Goal: Transaction & Acquisition: Purchase product/service

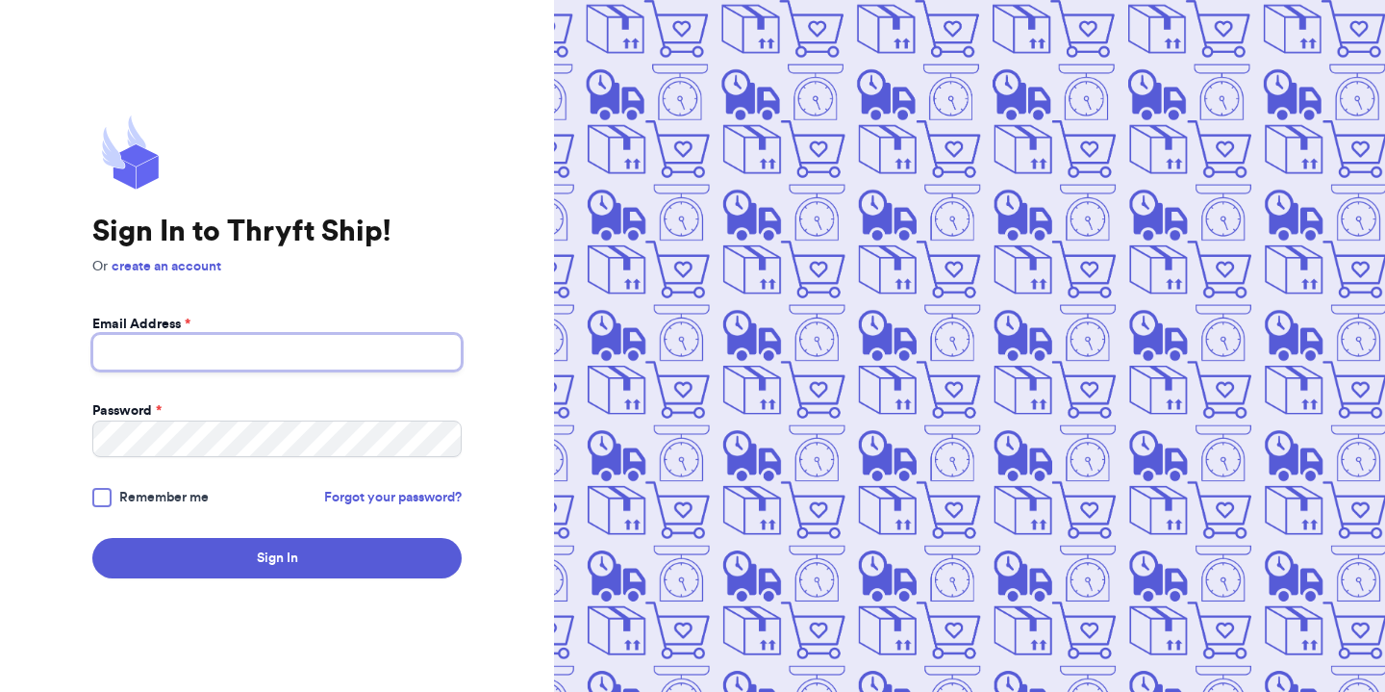
click at [335, 336] on input "Email Address *" at bounding box center [276, 352] width 369 height 37
type input "wannnapeach@yahoo.com"
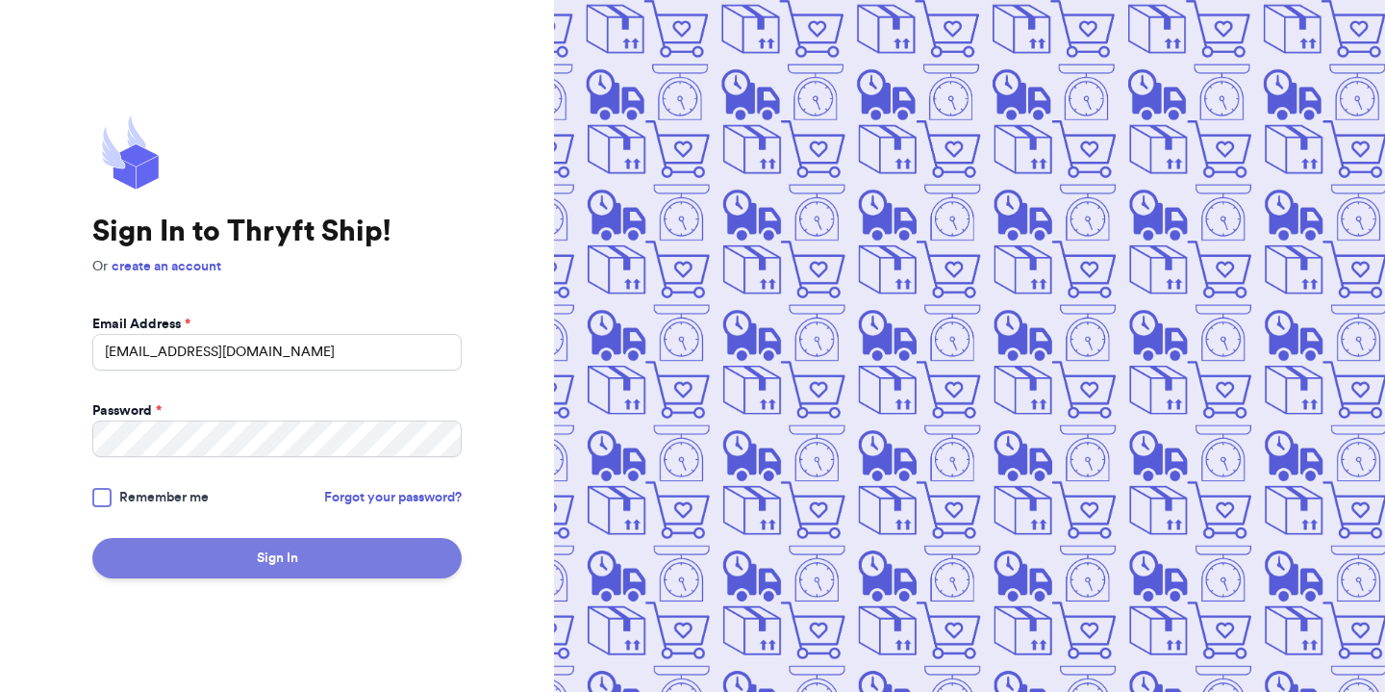
click at [223, 571] on button "Sign In" at bounding box center [276, 558] width 369 height 40
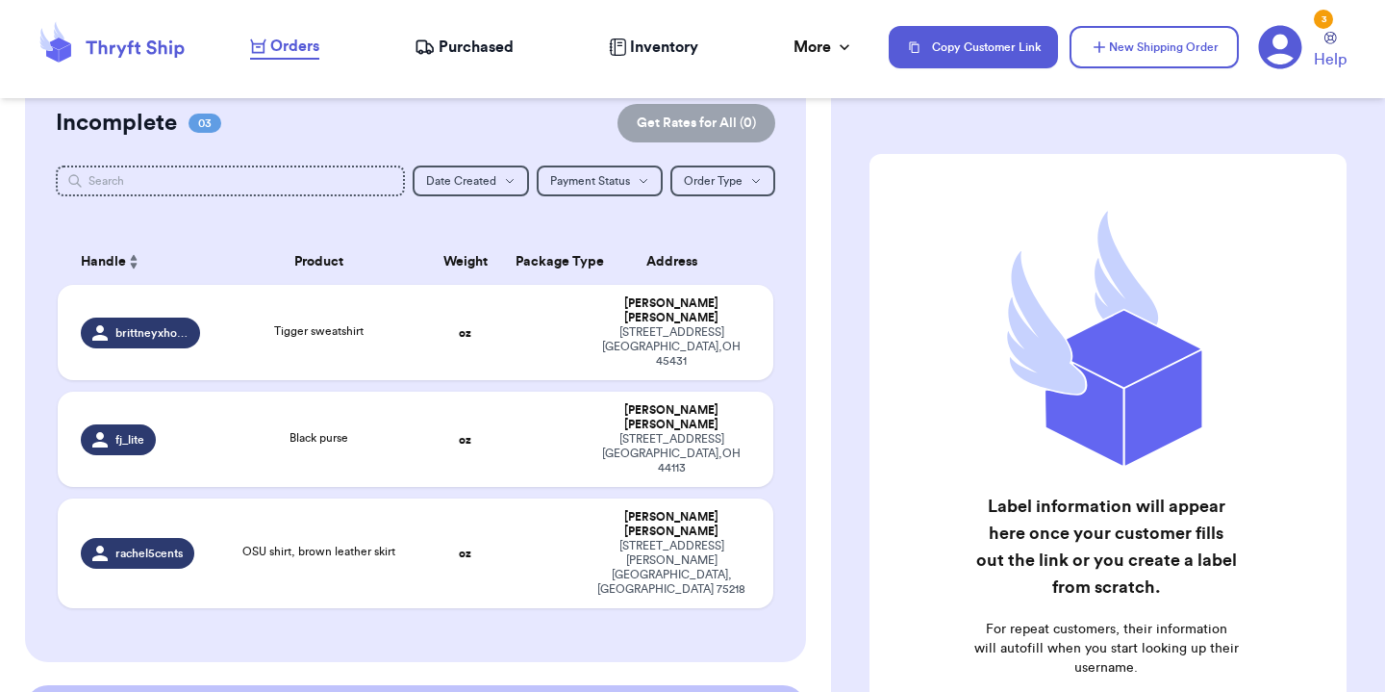
scroll to position [200, 0]
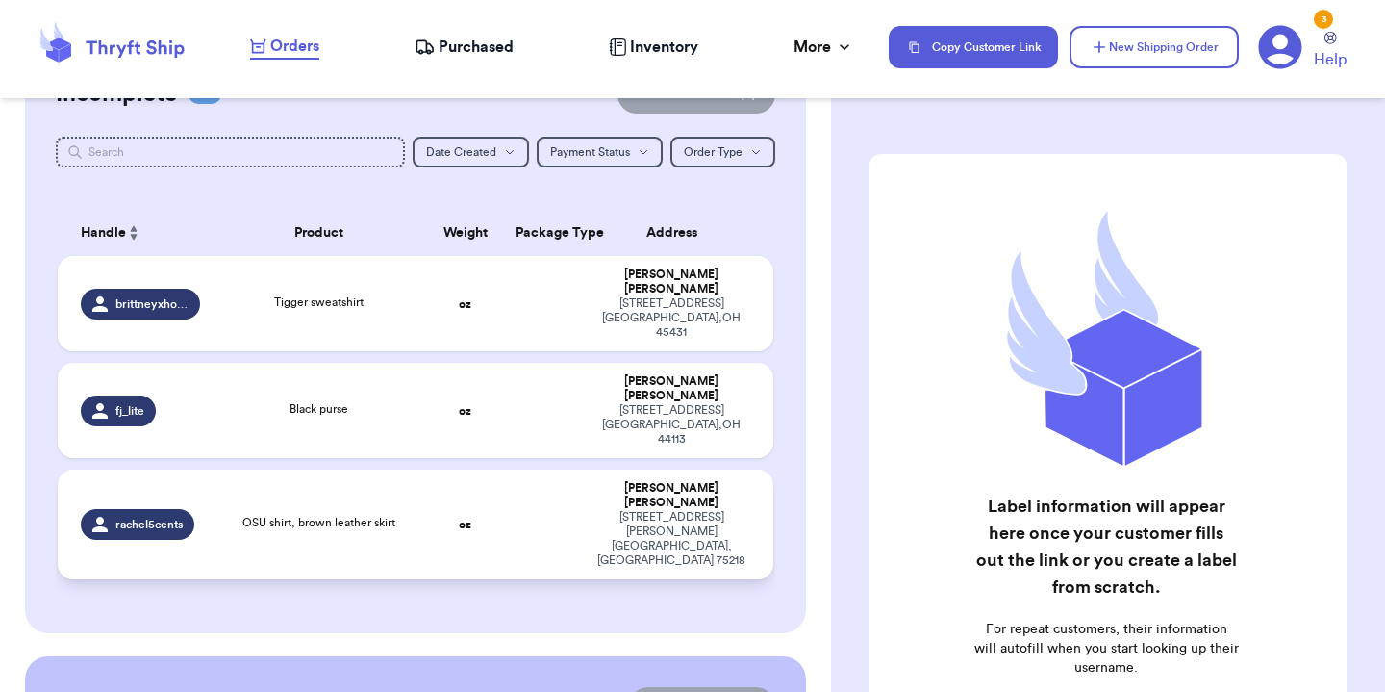
click at [219, 472] on td "OSU shirt, brown leather skirt" at bounding box center [319, 524] width 215 height 110
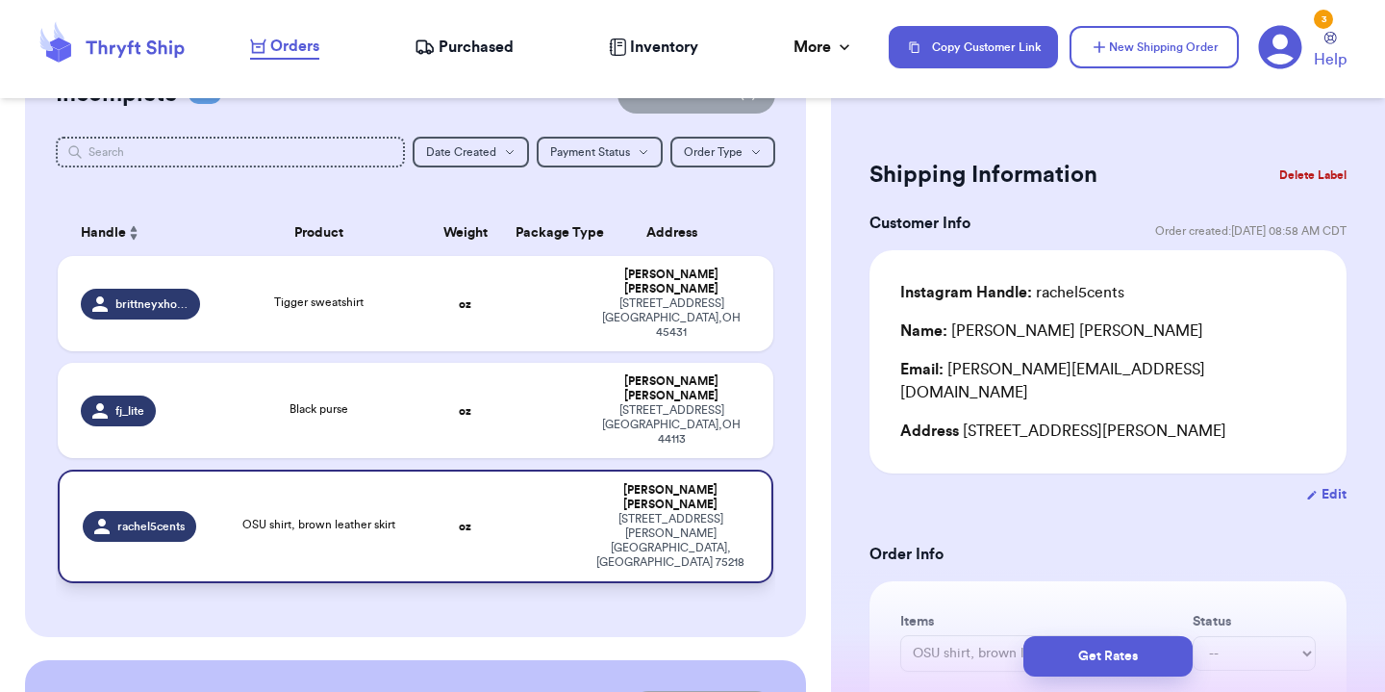
click at [331, 519] on span "OSU shirt, brown leather skirt" at bounding box center [318, 525] width 153 height 12
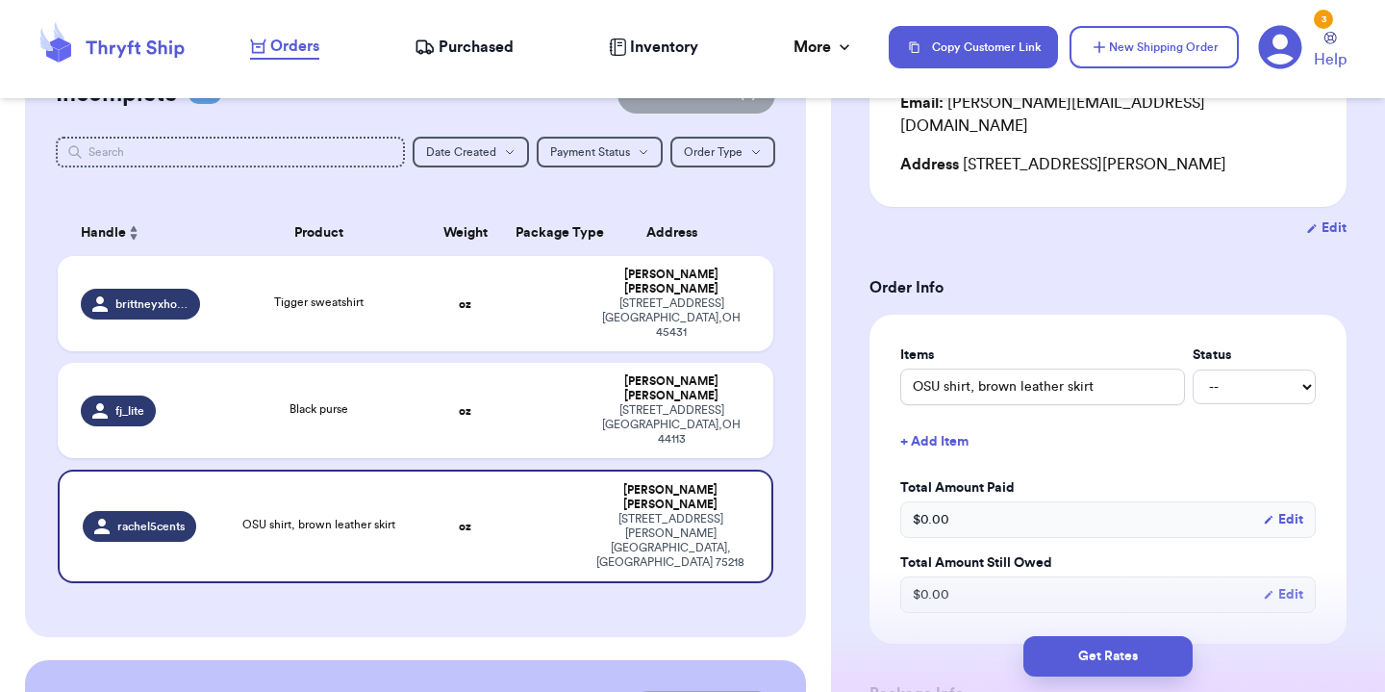
scroll to position [270, 0]
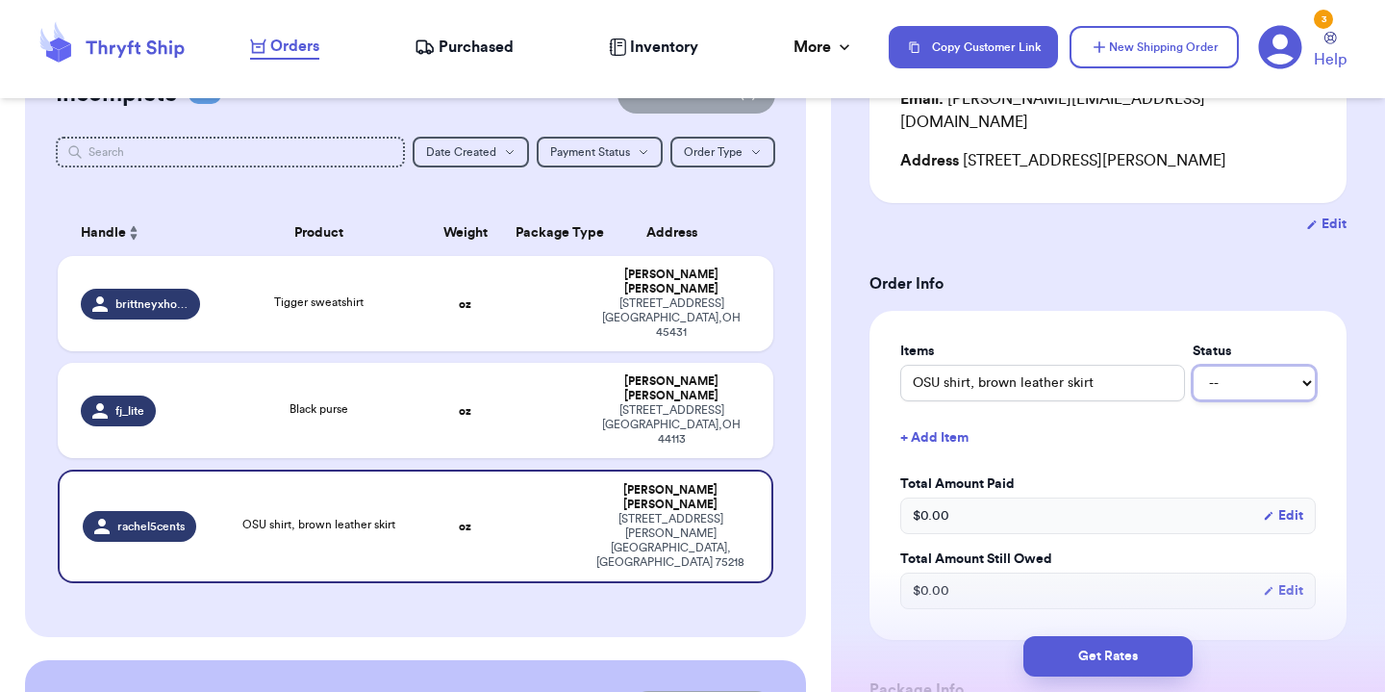
select select "paid"
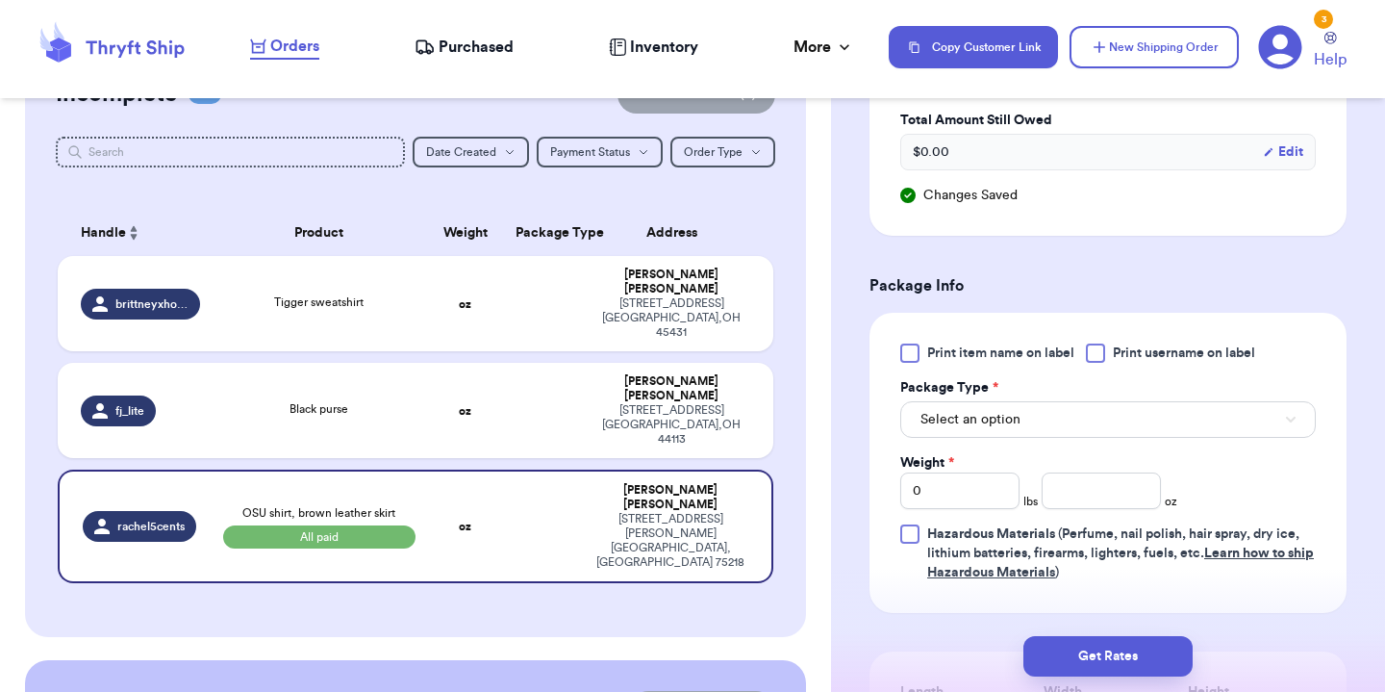
scroll to position [711, 0]
click at [1030, 404] on button "Select an option" at bounding box center [1108, 417] width 416 height 37
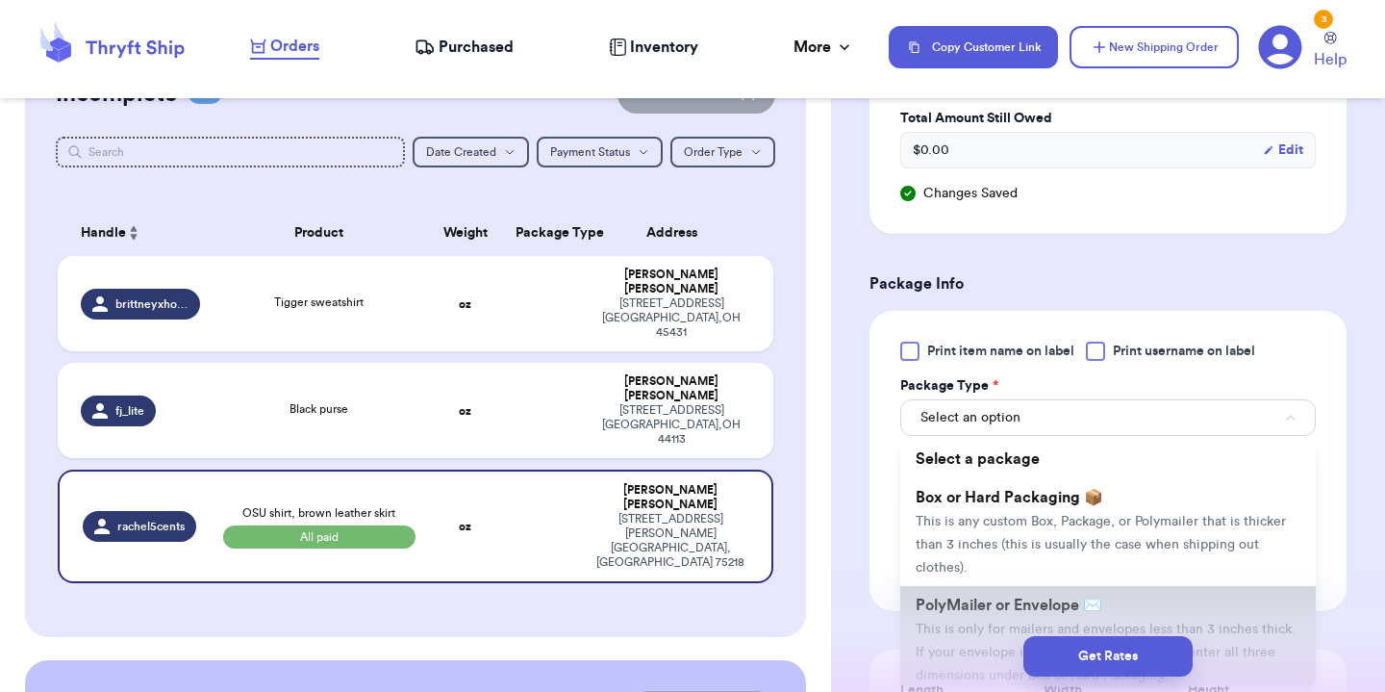
click at [1017, 597] on span "PolyMailer or Envelope ✉️" at bounding box center [1009, 604] width 187 height 15
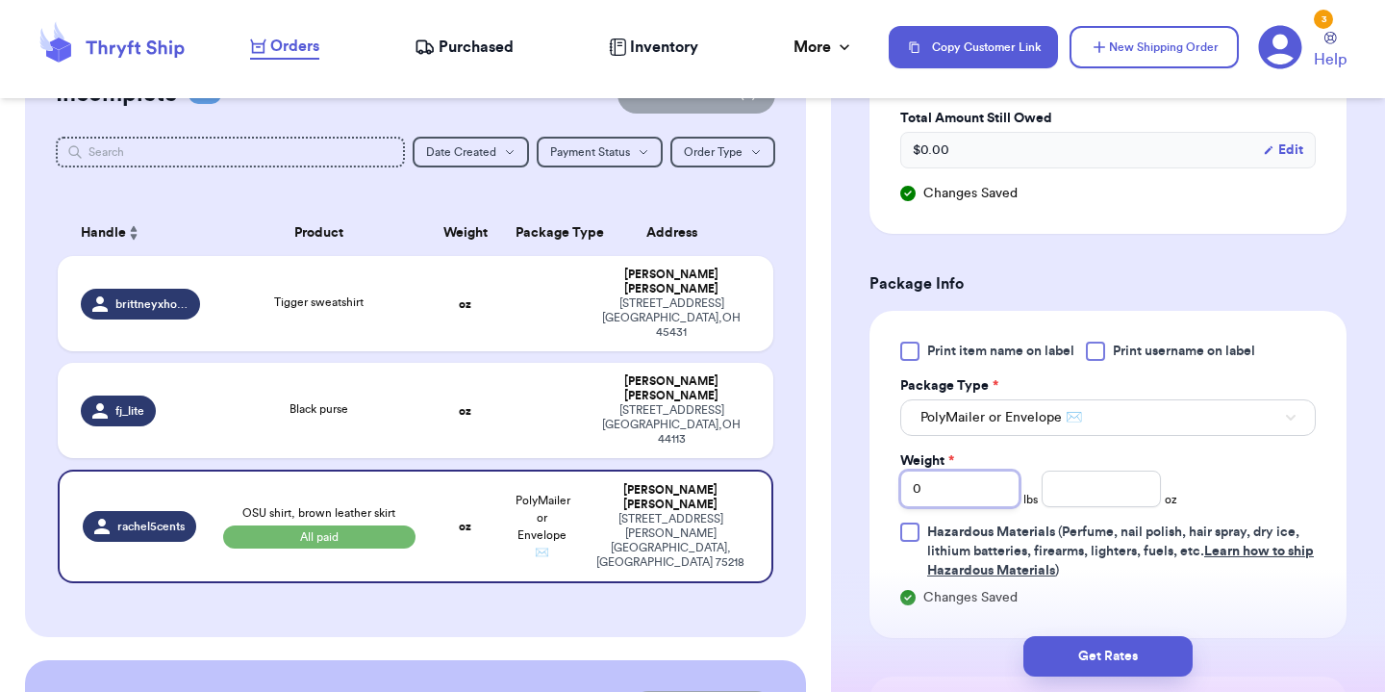
click at [958, 470] on input "0" at bounding box center [959, 488] width 119 height 37
click at [1091, 476] on input "number" at bounding box center [1101, 488] width 119 height 37
type input "23"
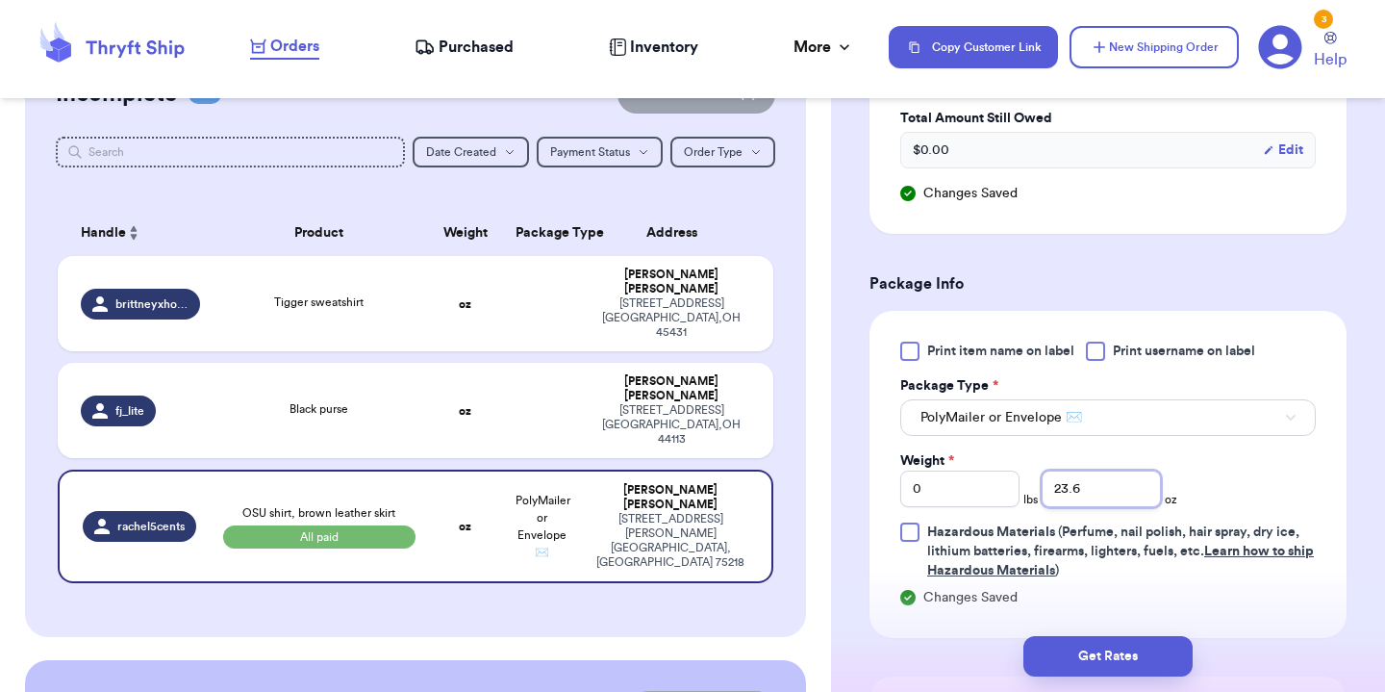
type input "23.6"
click at [1270, 588] on div "Changes Saved" at bounding box center [1108, 597] width 416 height 19
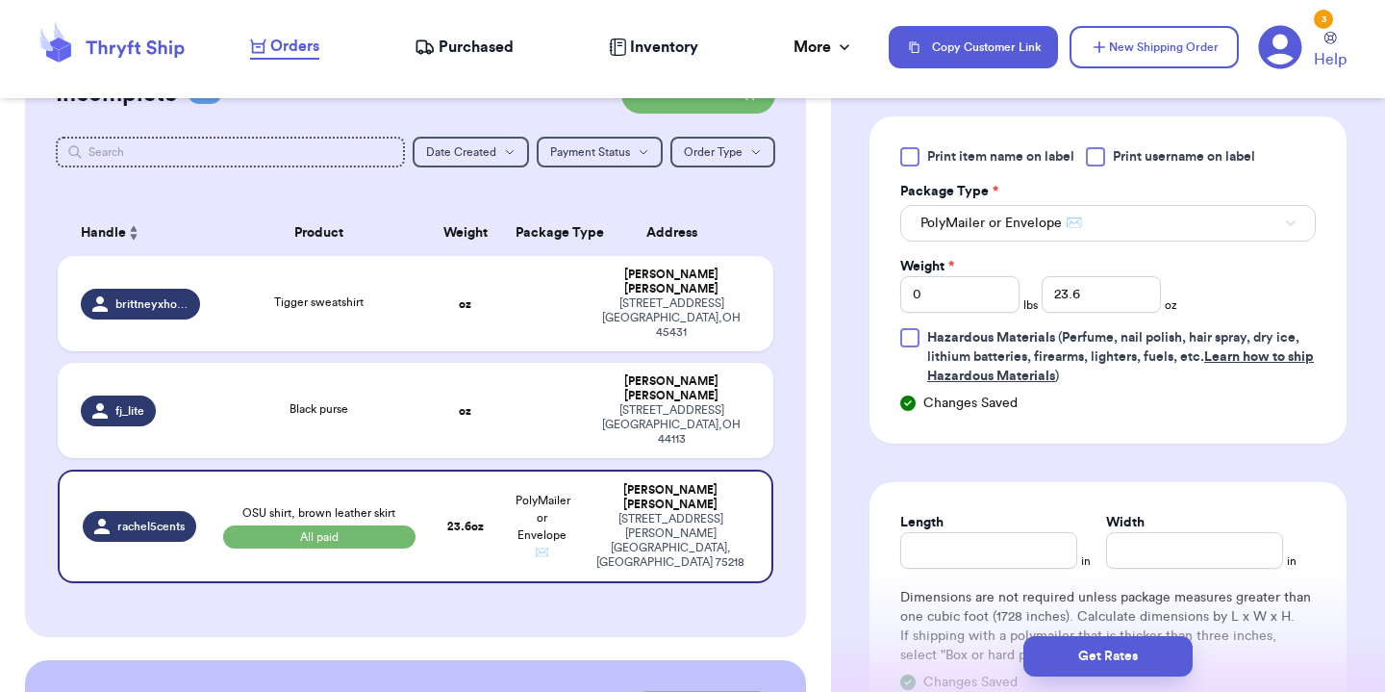
scroll to position [907, 0]
click at [986, 531] on input "Length" at bounding box center [988, 548] width 177 height 37
type input "10"
click at [1167, 544] on input "Width *" at bounding box center [1194, 548] width 177 height 37
type input "13"
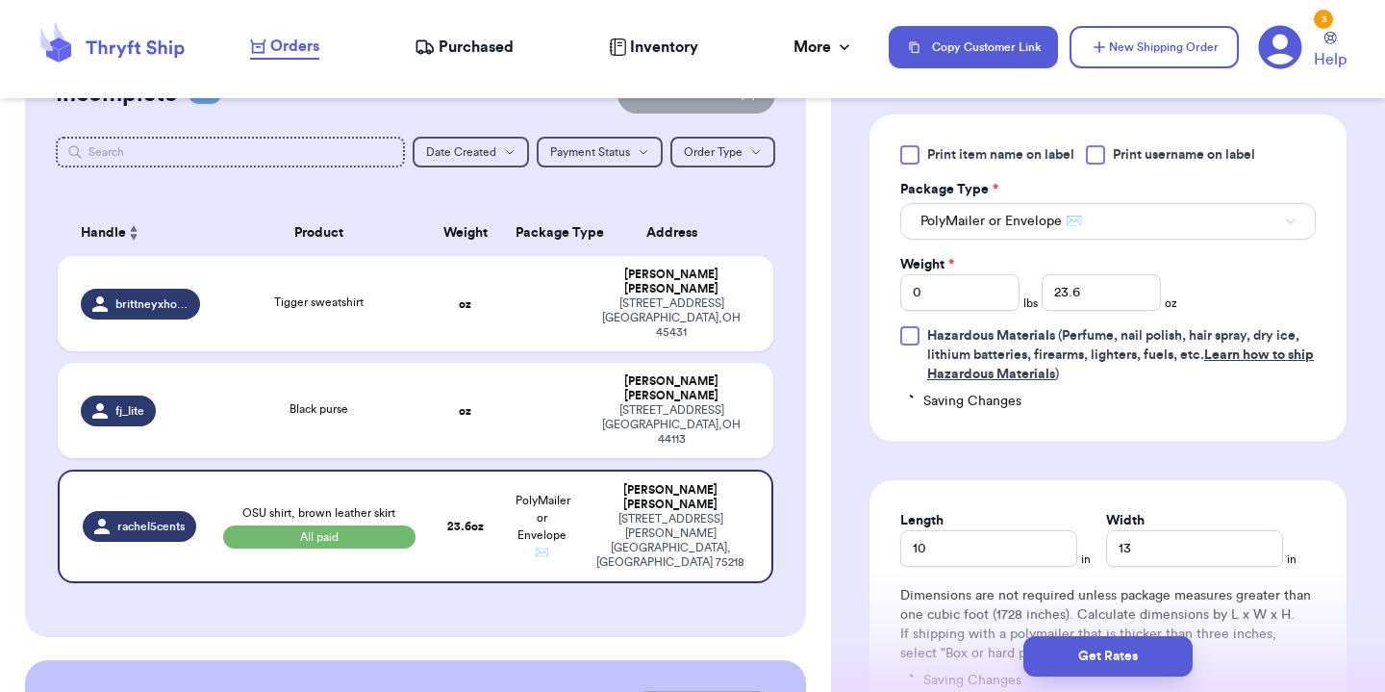
click at [1318, 624] on div "Get Rates" at bounding box center [1108, 655] width 554 height 71
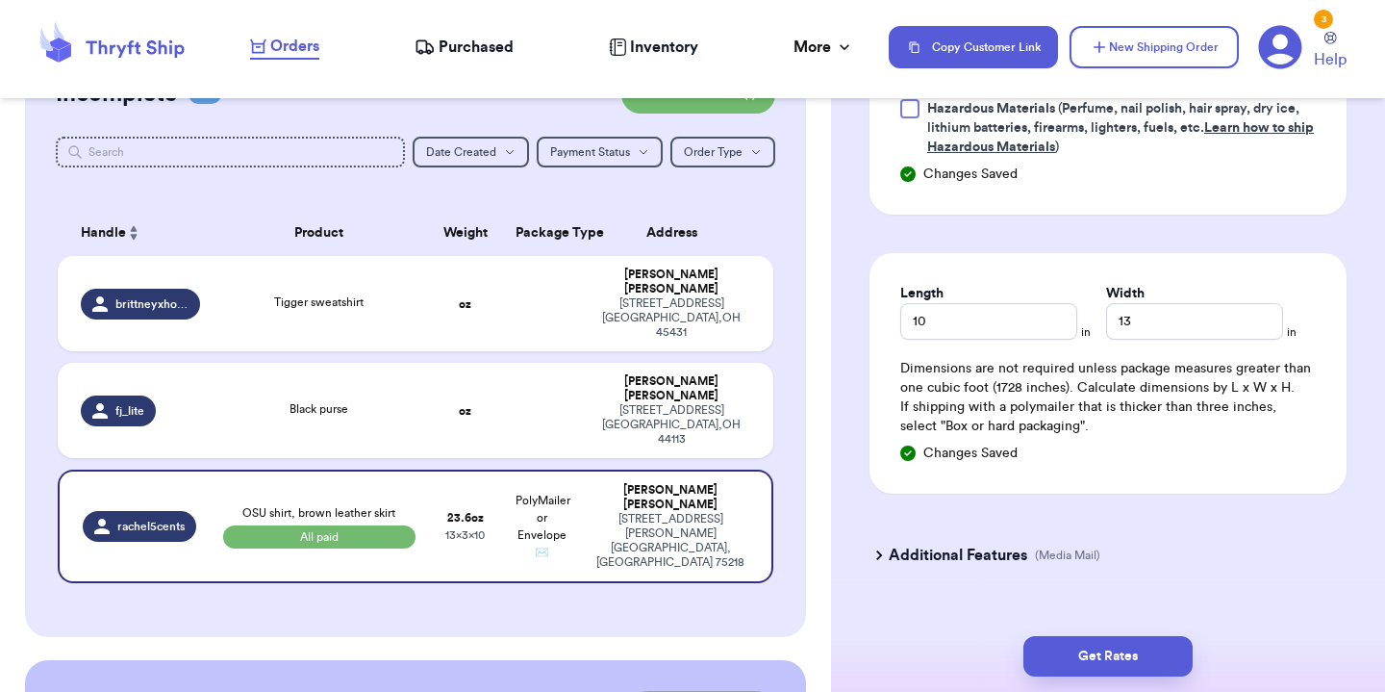
scroll to position [1152, 0]
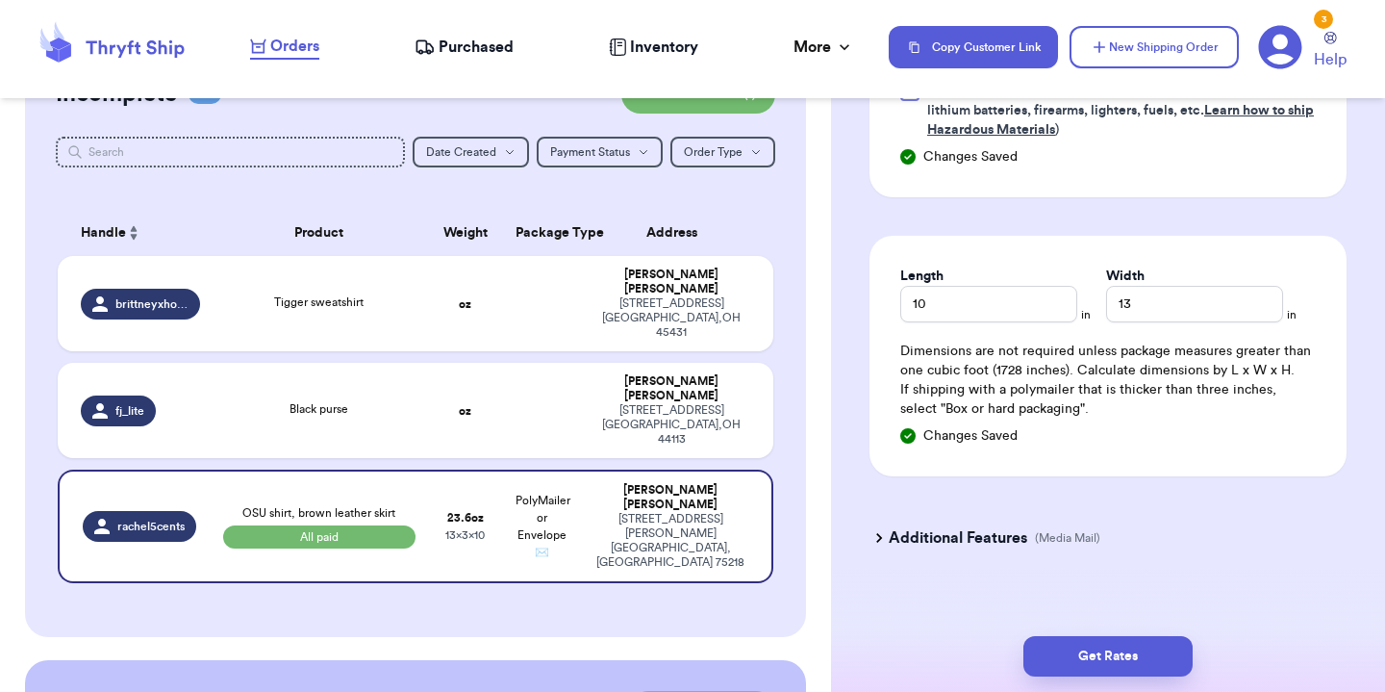
click at [888, 528] on icon at bounding box center [879, 537] width 19 height 19
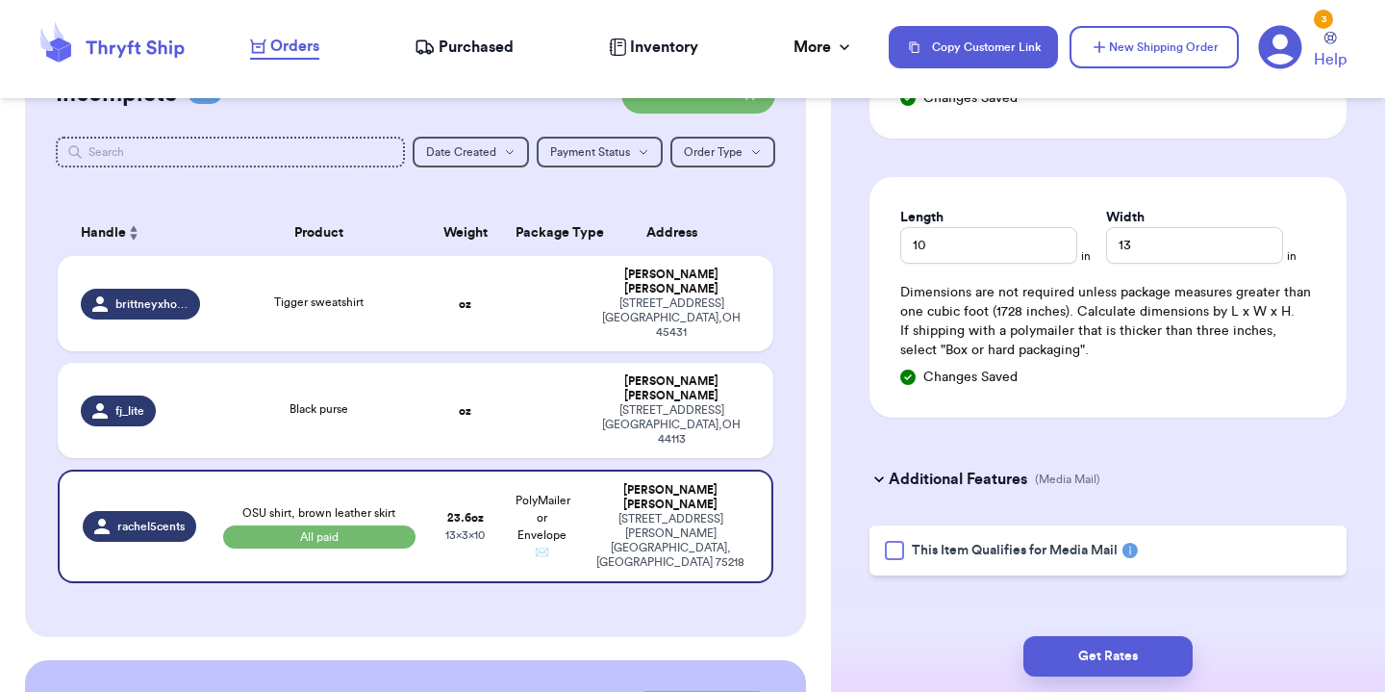
scroll to position [1209, 0]
click at [1131, 665] on button "Get Rates" at bounding box center [1108, 656] width 169 height 40
type input "1"
type input "7.600000000000001"
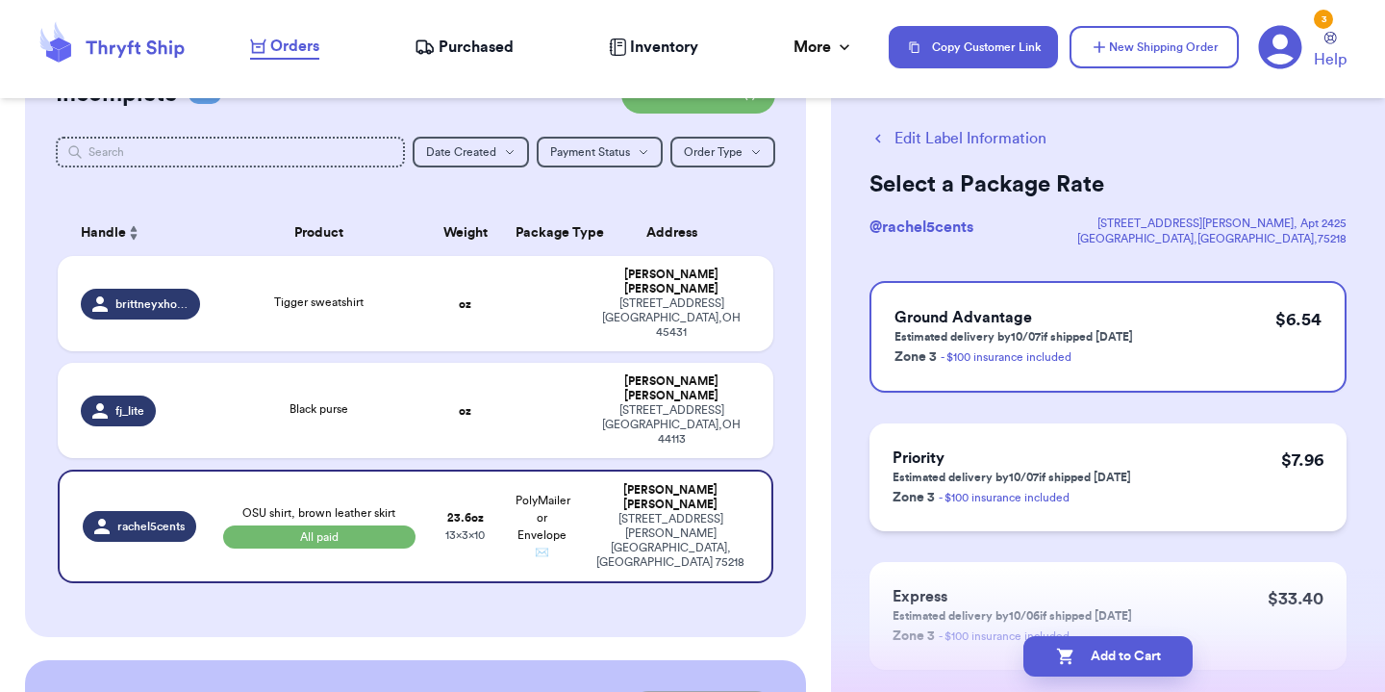
scroll to position [23, 0]
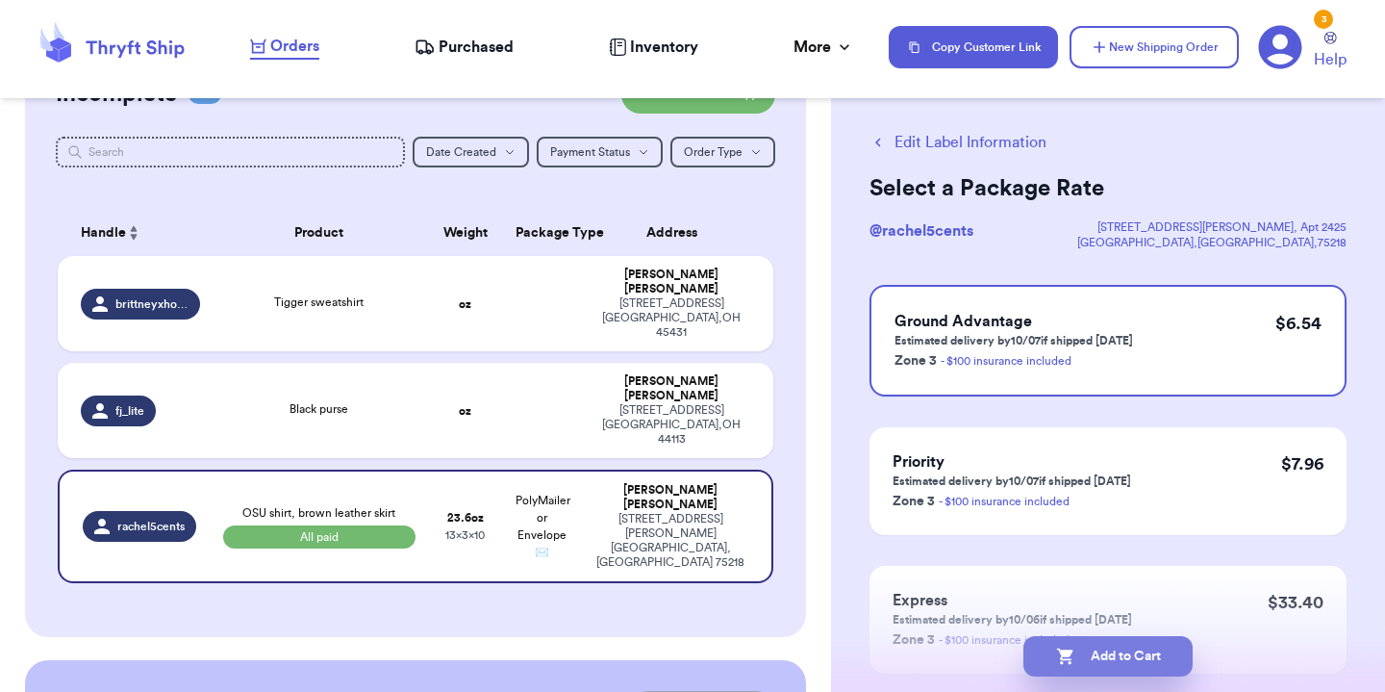
click at [1137, 667] on button "Add to Cart" at bounding box center [1108, 656] width 169 height 40
checkbox input "true"
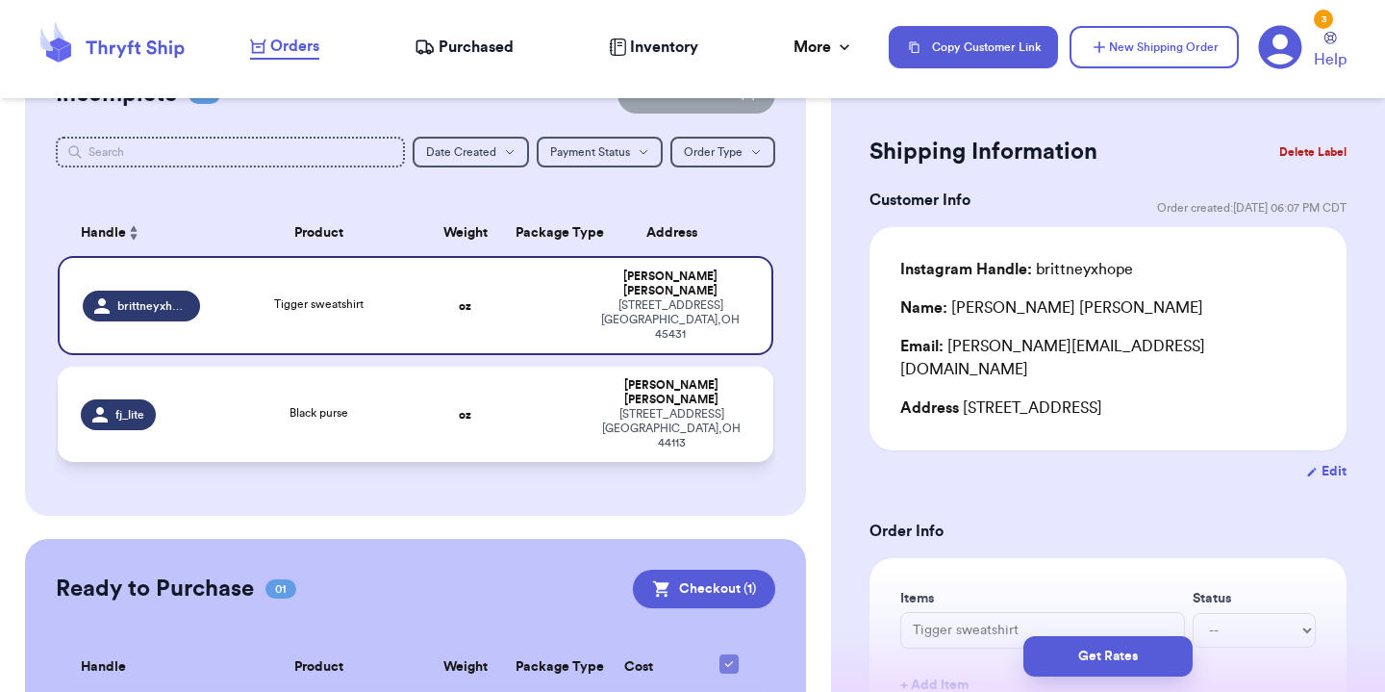
click at [374, 404] on div "Black purse" at bounding box center [319, 414] width 192 height 21
type input "Black purse"
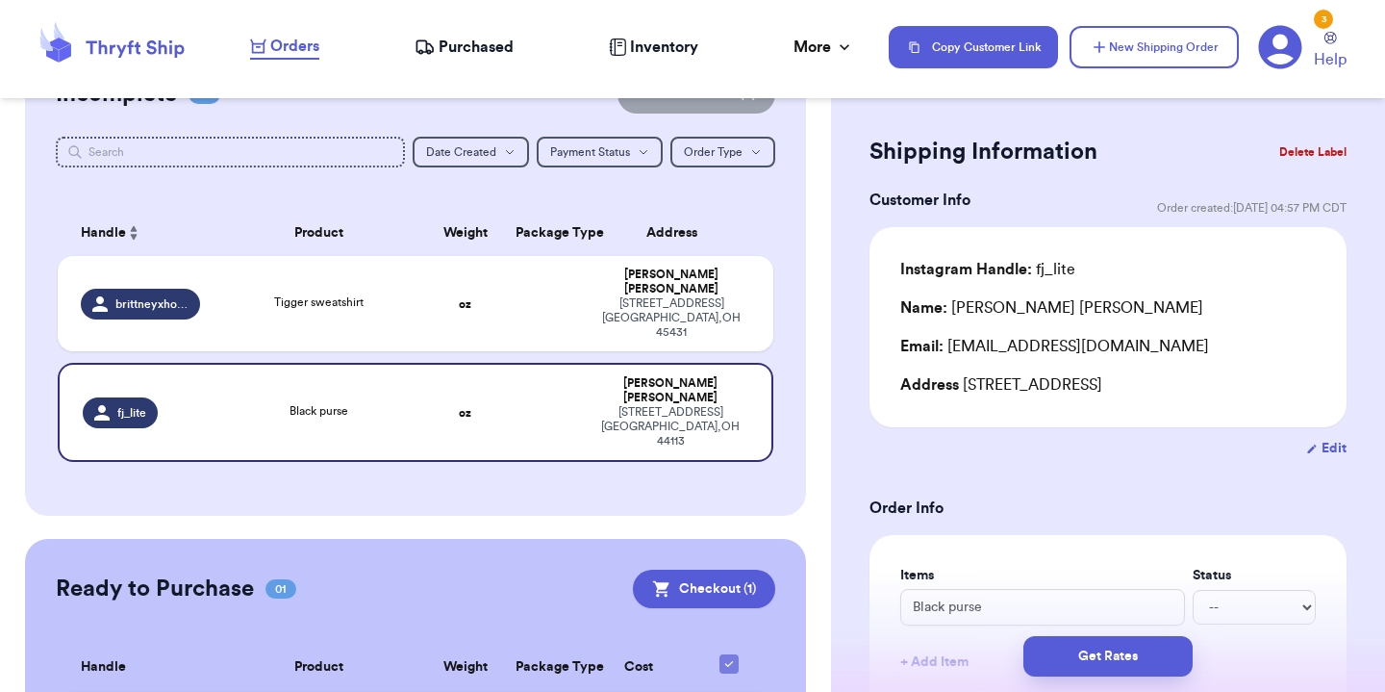
scroll to position [183, 0]
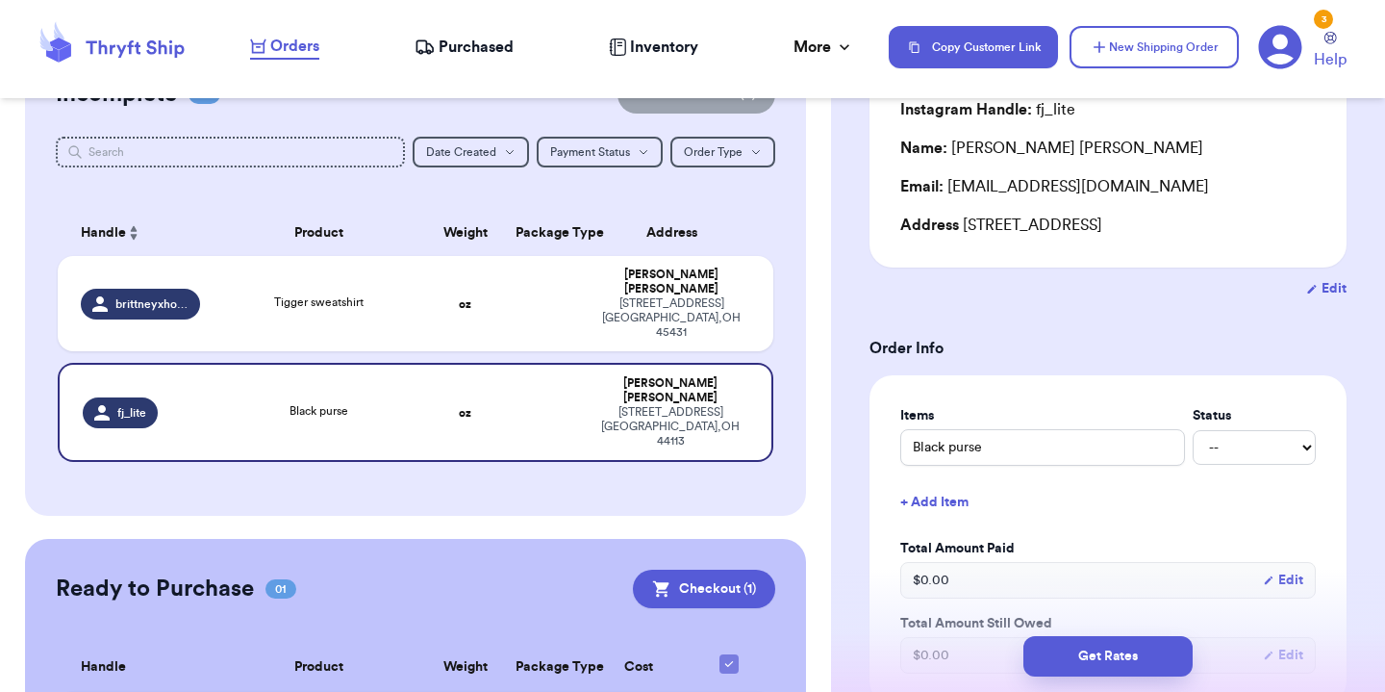
click at [1254, 438] on div "Black purse -- Paid Owes" at bounding box center [1108, 447] width 416 height 37
click at [1238, 464] on div "Black purse -- Paid Owes" at bounding box center [1108, 447] width 416 height 37
select select "paid"
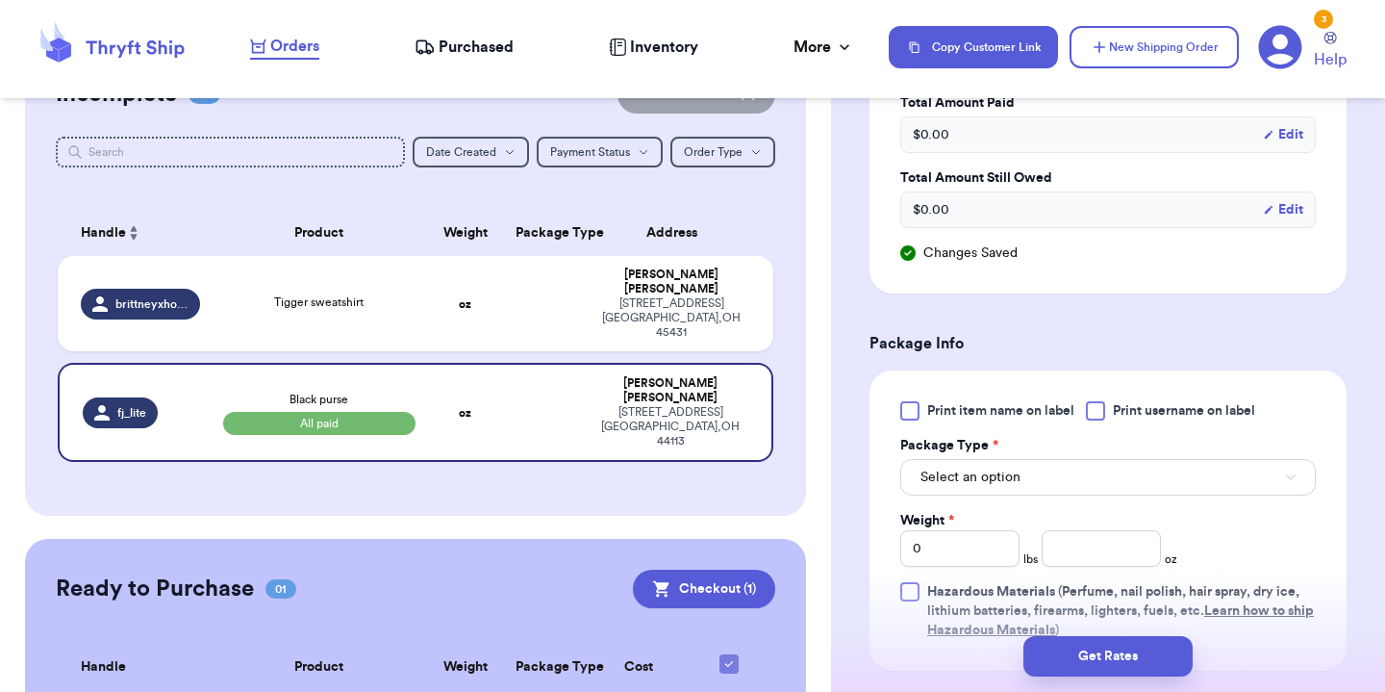
scroll to position [629, 0]
click at [1042, 471] on button "Select an option" at bounding box center [1108, 476] width 416 height 37
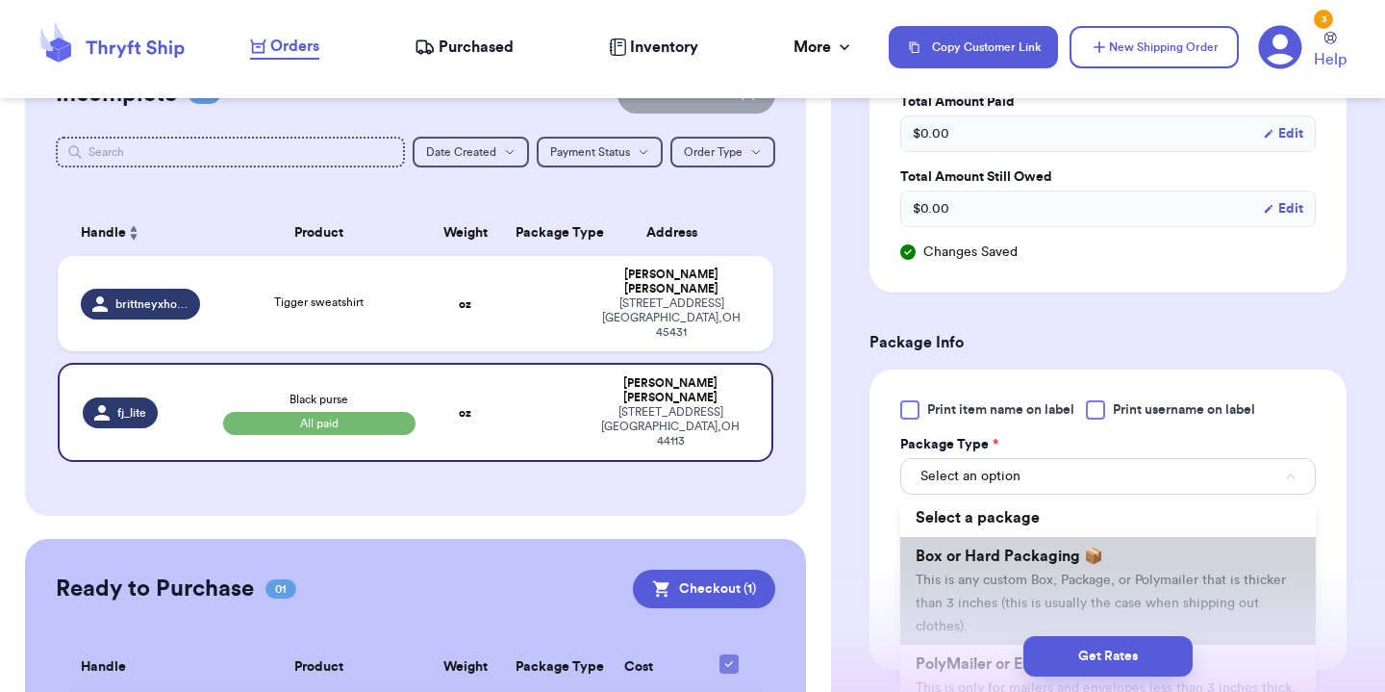
click at [986, 584] on span "This is any custom Box, Package, or Polymailer that is thicker than 3 inches (t…" at bounding box center [1101, 603] width 370 height 60
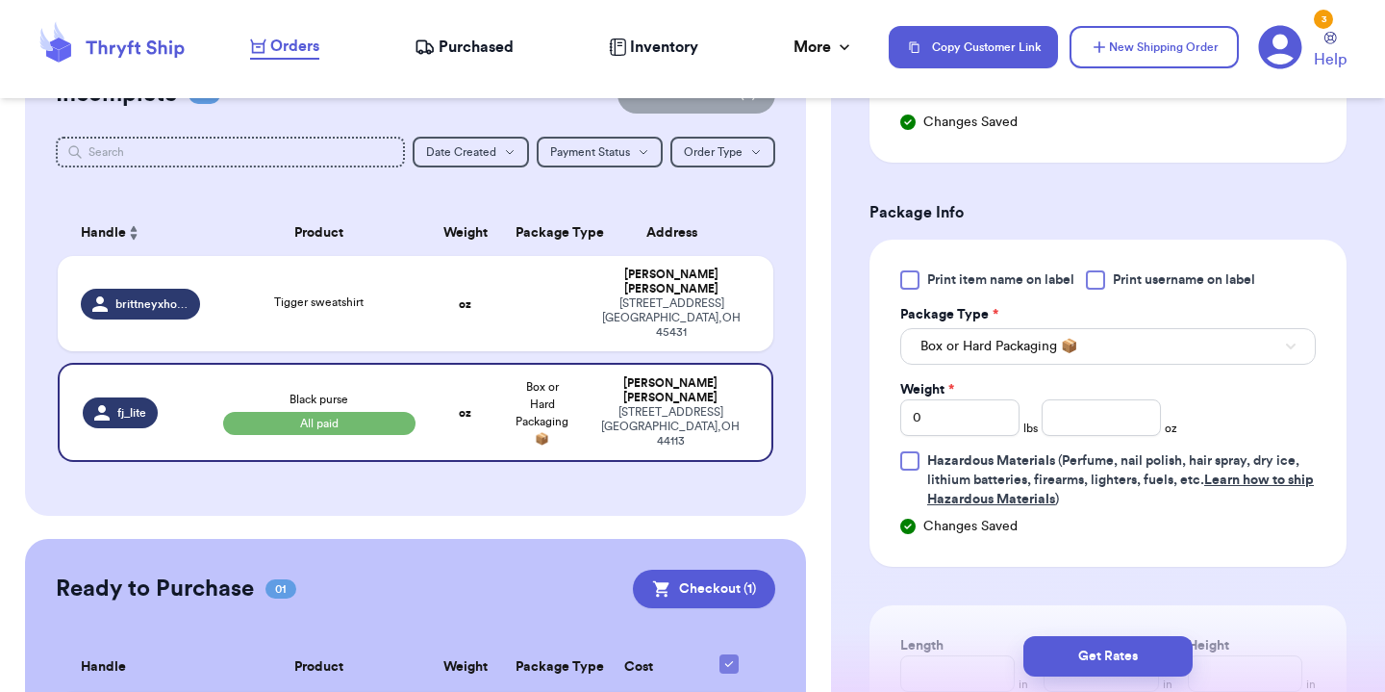
scroll to position [765, 0]
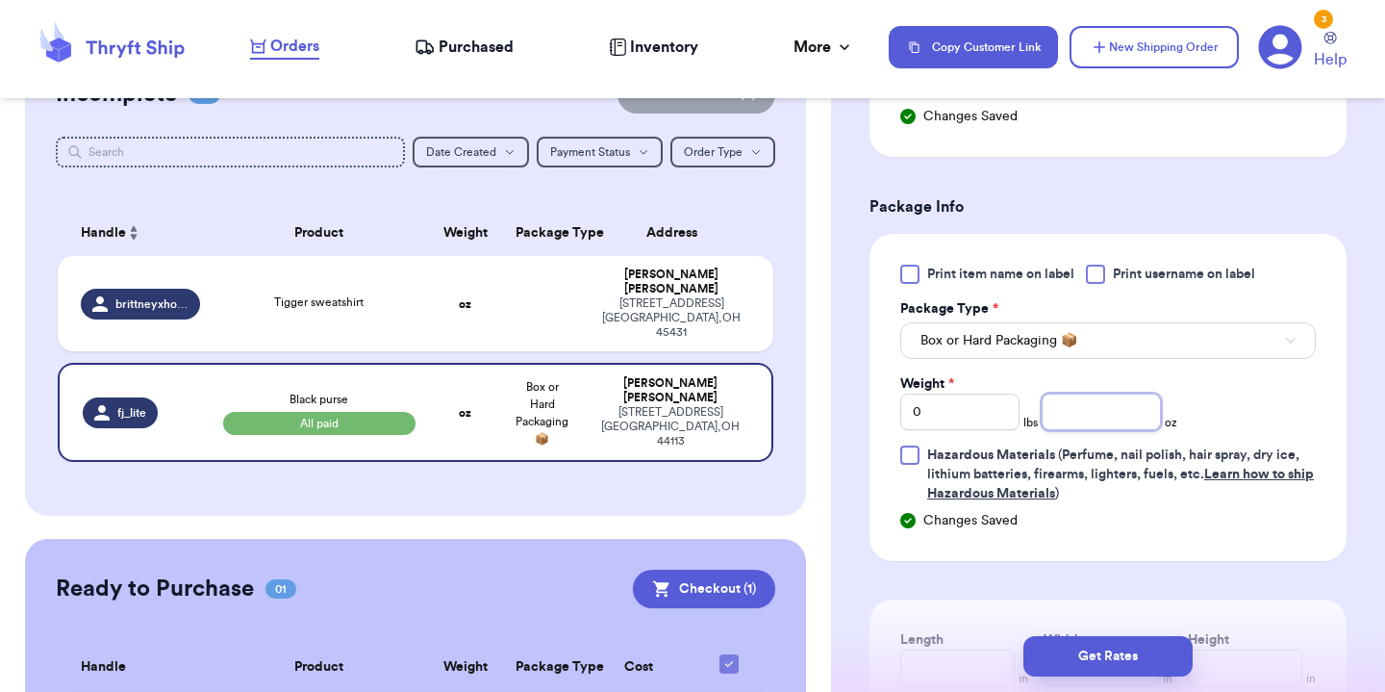
click at [1106, 424] on input "number" at bounding box center [1101, 411] width 119 height 37
type input "36"
click at [1308, 479] on span "Hazardous Materials (Perfume, nail polish, hair spray, dry ice, lithium batteri…" at bounding box center [1121, 474] width 389 height 58
click at [0, 0] on input "Hazardous Materials (Perfume, nail polish, hair spray, dry ice, lithium batteri…" at bounding box center [0, 0] width 0 height 0
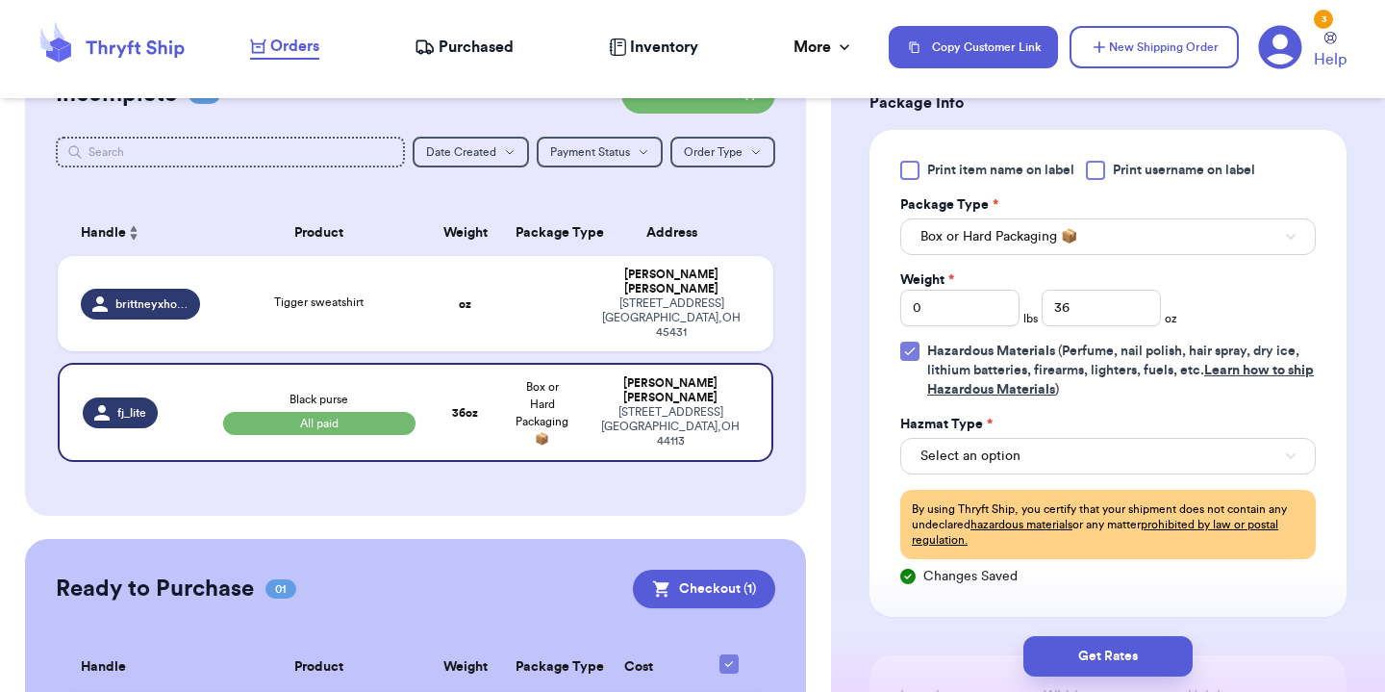
scroll to position [879, 0]
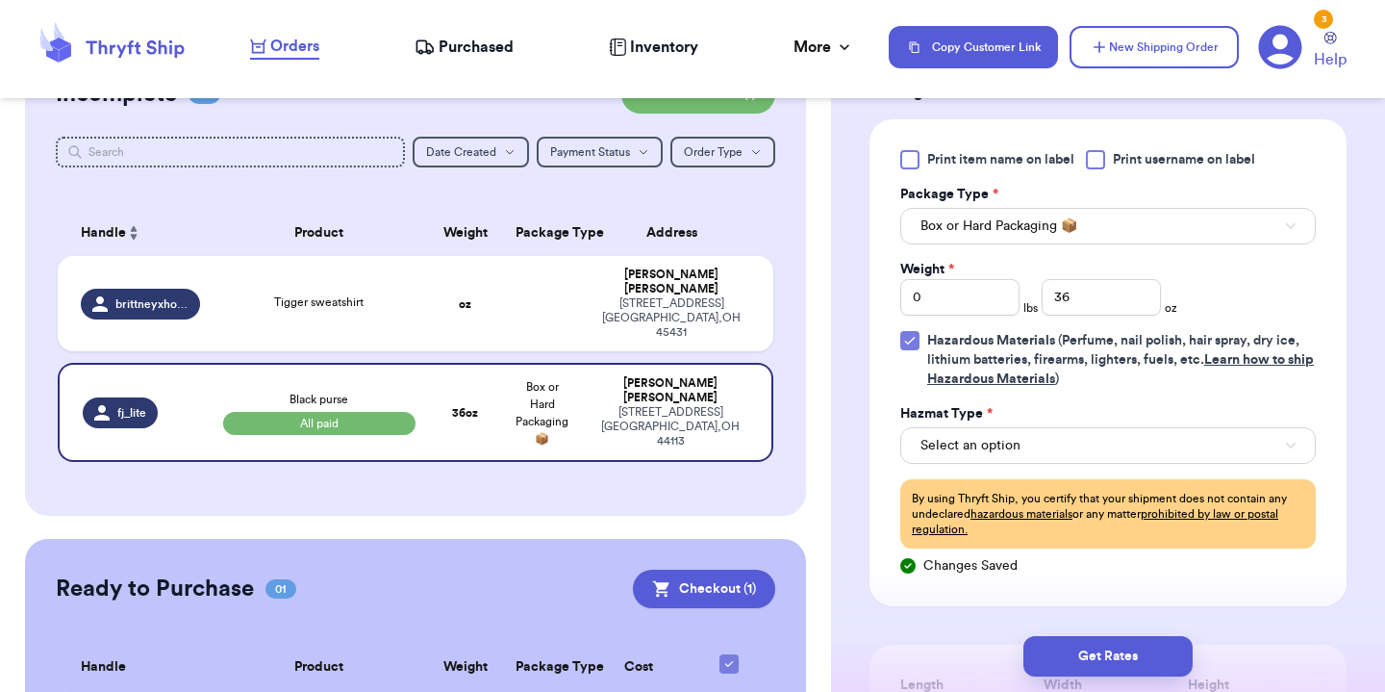
click at [909, 348] on icon at bounding box center [909, 340] width 15 height 15
click at [0, 0] on input "Hazardous Materials (Perfume, nail polish, hair spray, dry ice, lithium batteri…" at bounding box center [0, 0] width 0 height 0
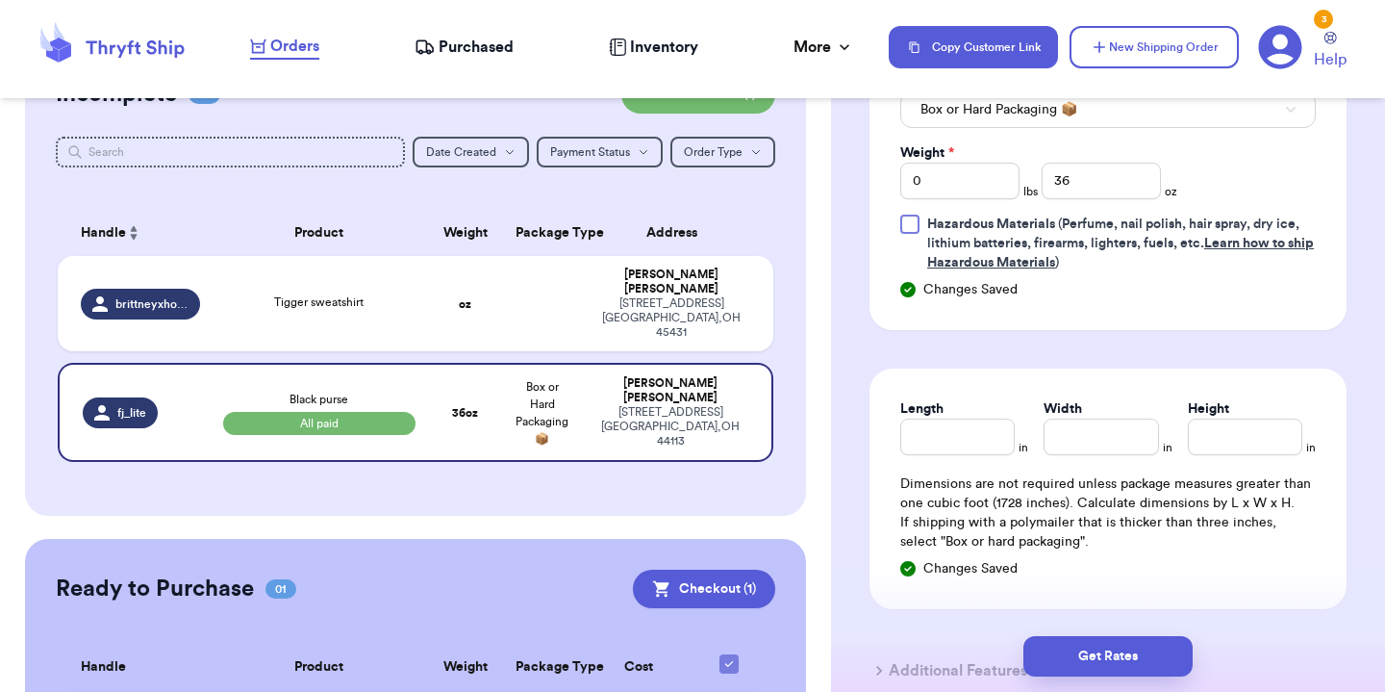
scroll to position [1000, 0]
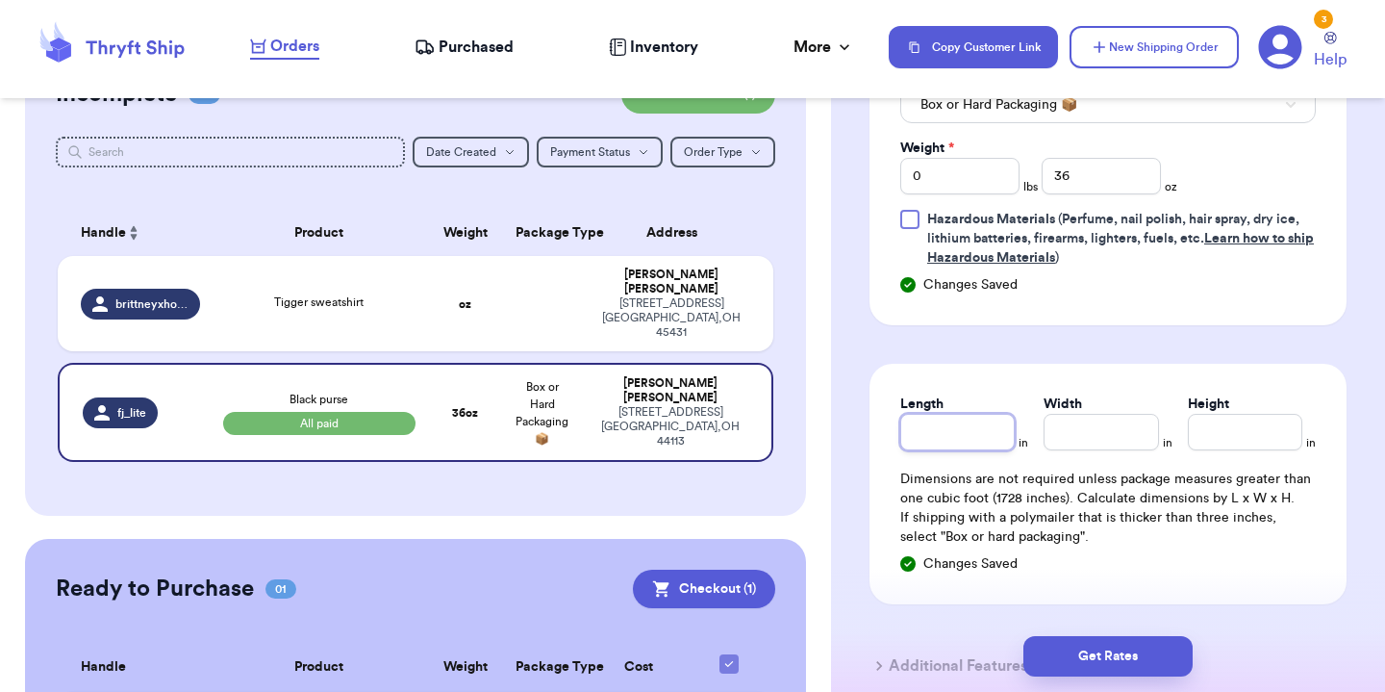
click at [993, 440] on input "Length" at bounding box center [957, 432] width 114 height 37
type input "15"
click at [1149, 419] on input "Width *" at bounding box center [1101, 432] width 114 height 37
type input "4"
click at [1255, 431] on input "Height *" at bounding box center [1245, 432] width 114 height 37
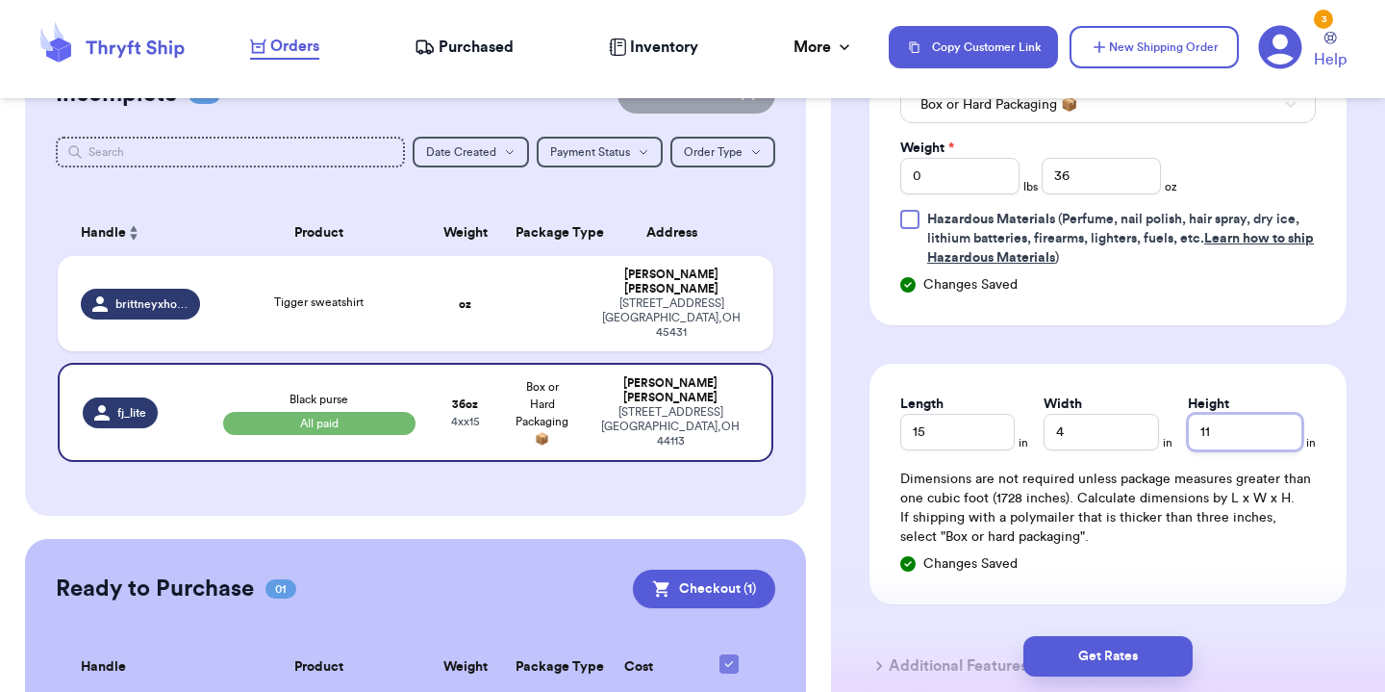
type input "11"
click at [1285, 597] on div "Length 15 in Width 4 in Height 11 in Dimensions are not required unless package…" at bounding box center [1108, 484] width 477 height 241
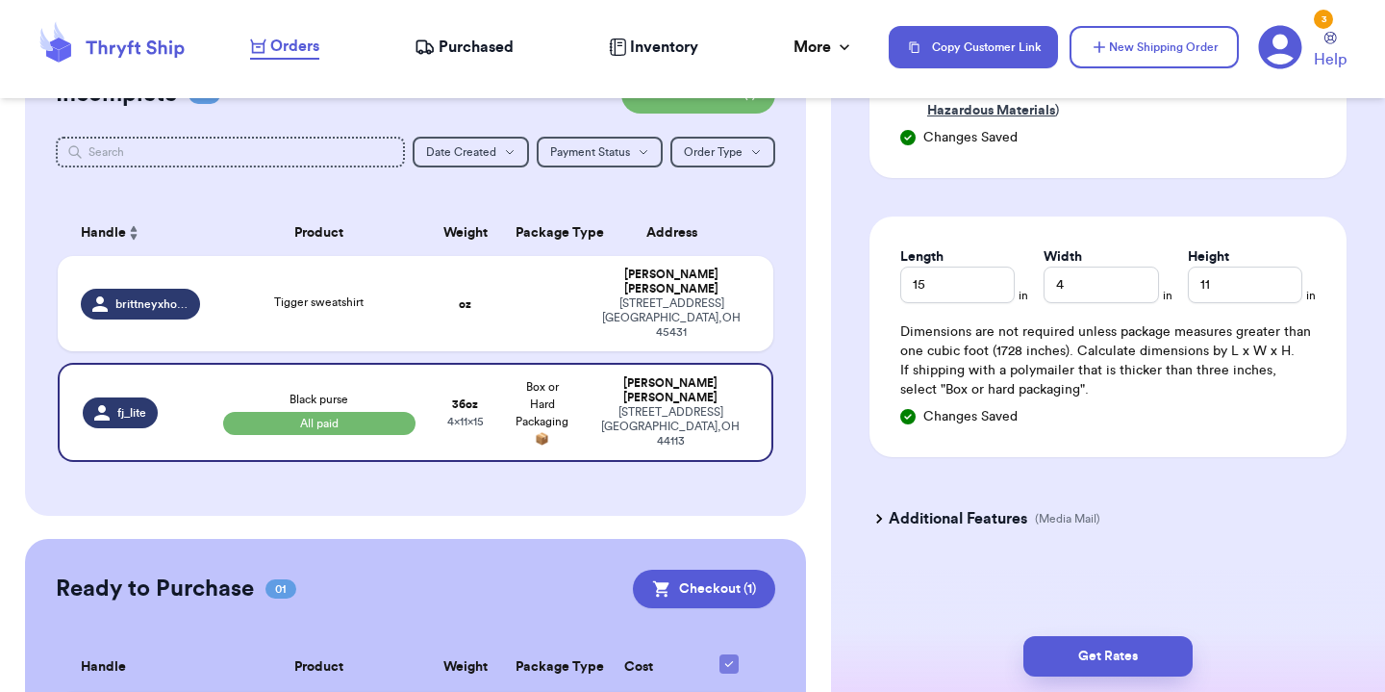
scroll to position [1152, 0]
click at [1109, 657] on button "Get Rates" at bounding box center [1108, 656] width 169 height 40
type input "2"
type input "4"
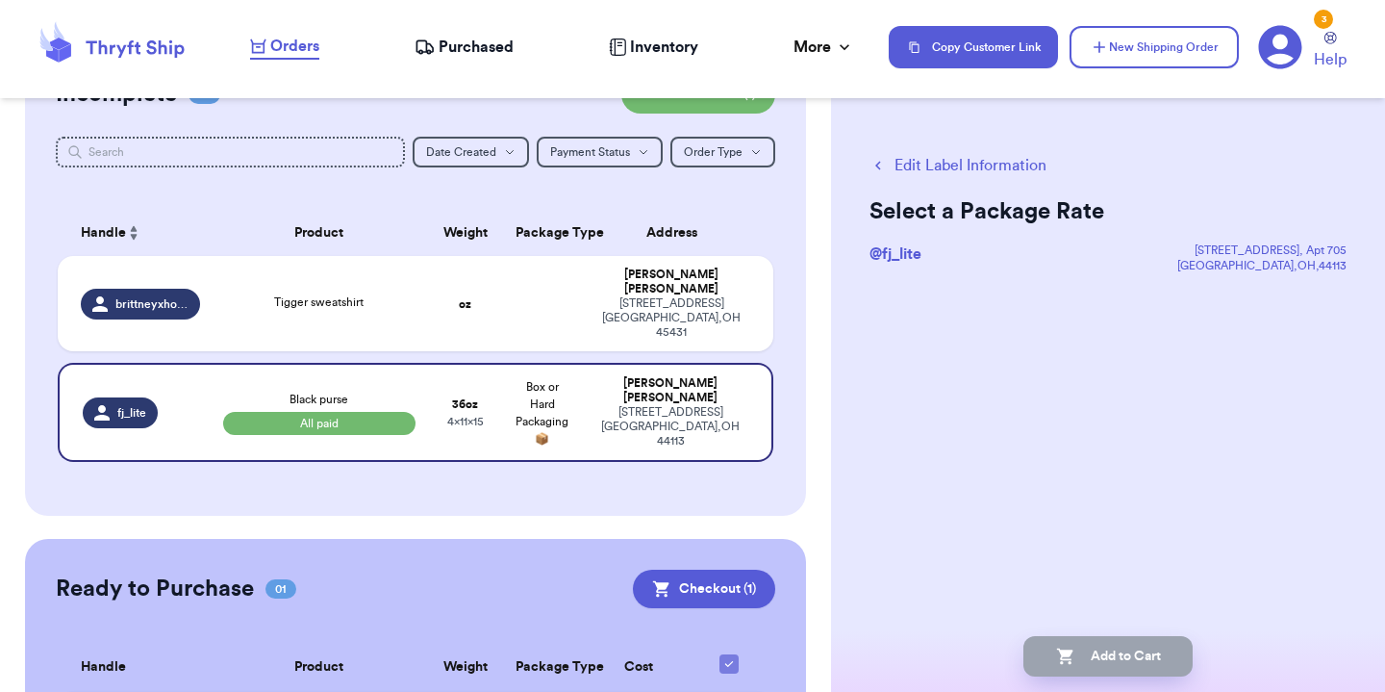
scroll to position [0, 0]
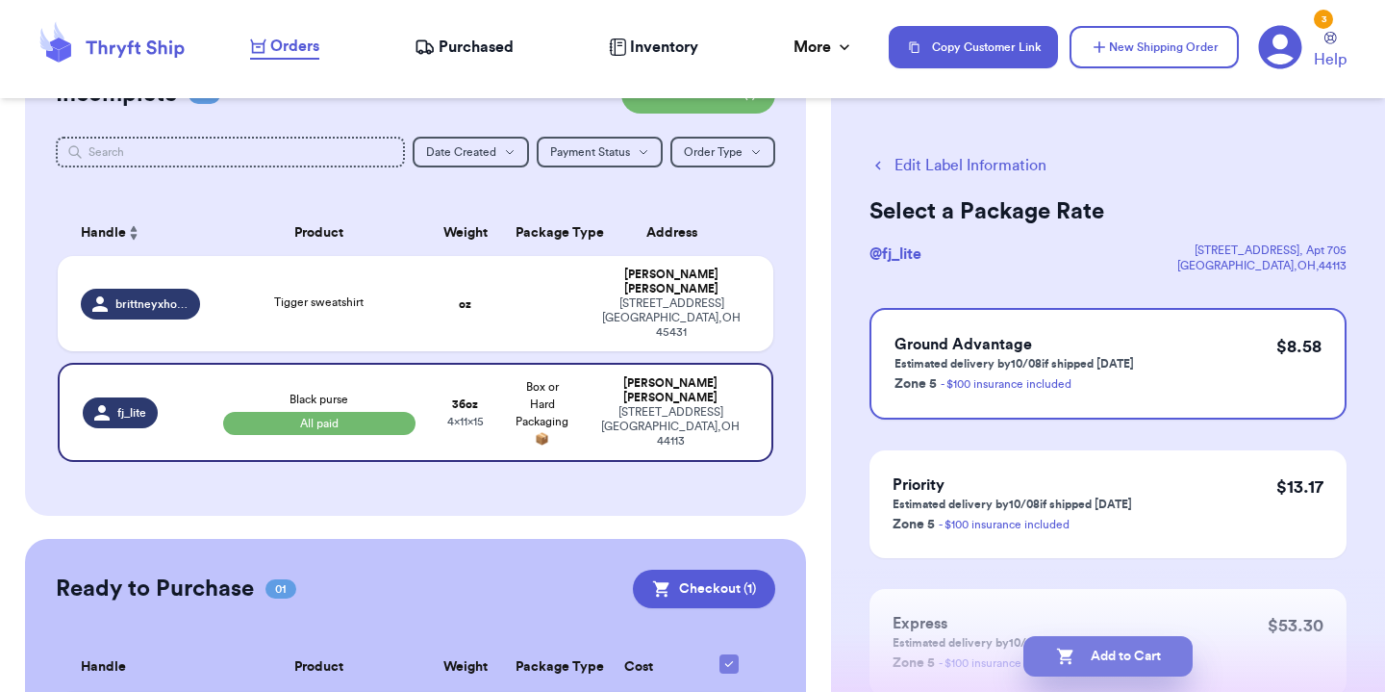
click at [1068, 664] on icon "button" at bounding box center [1064, 656] width 16 height 16
checkbox input "true"
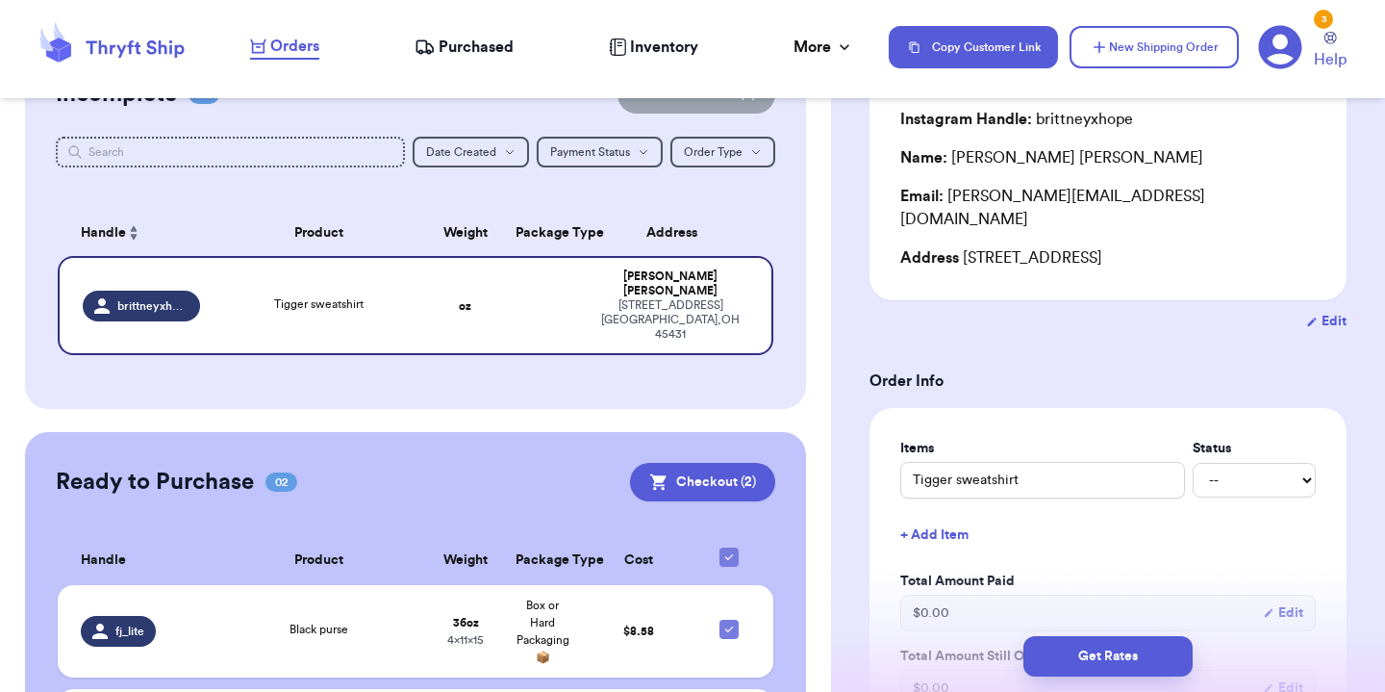
scroll to position [174, 0]
select select "paid"
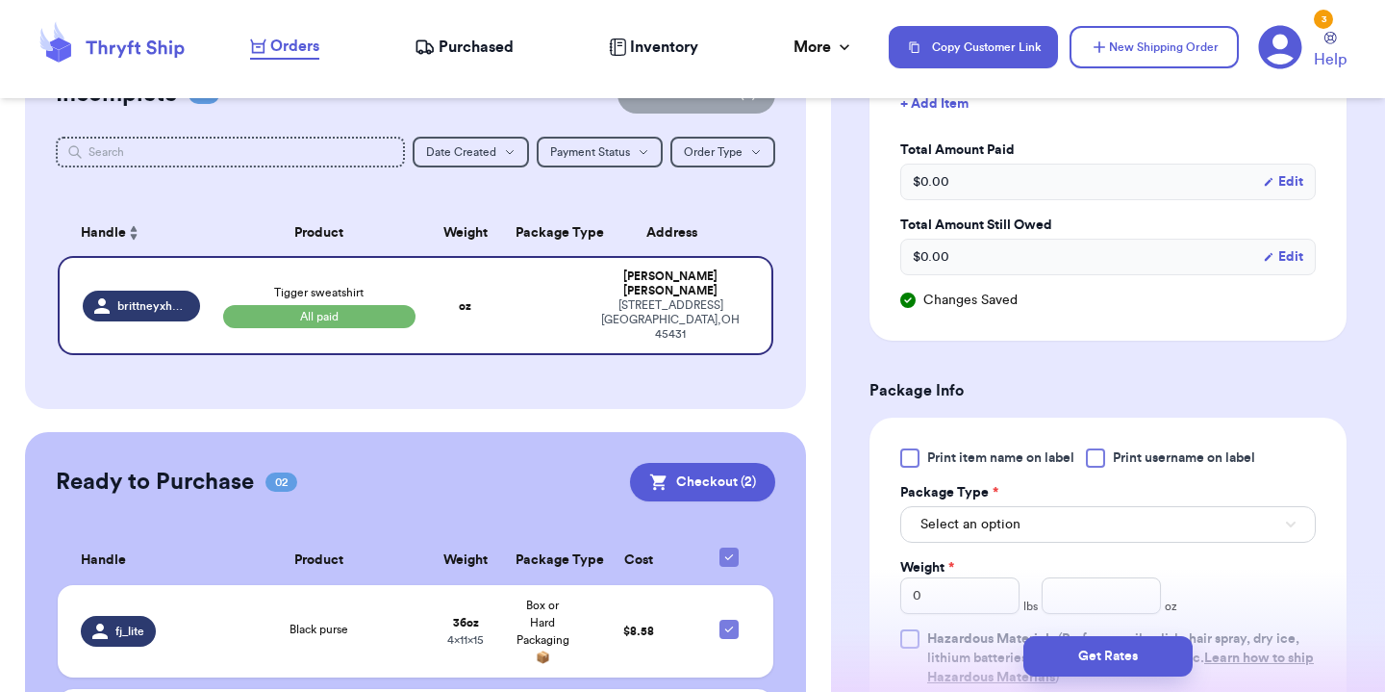
scroll to position [601, 0]
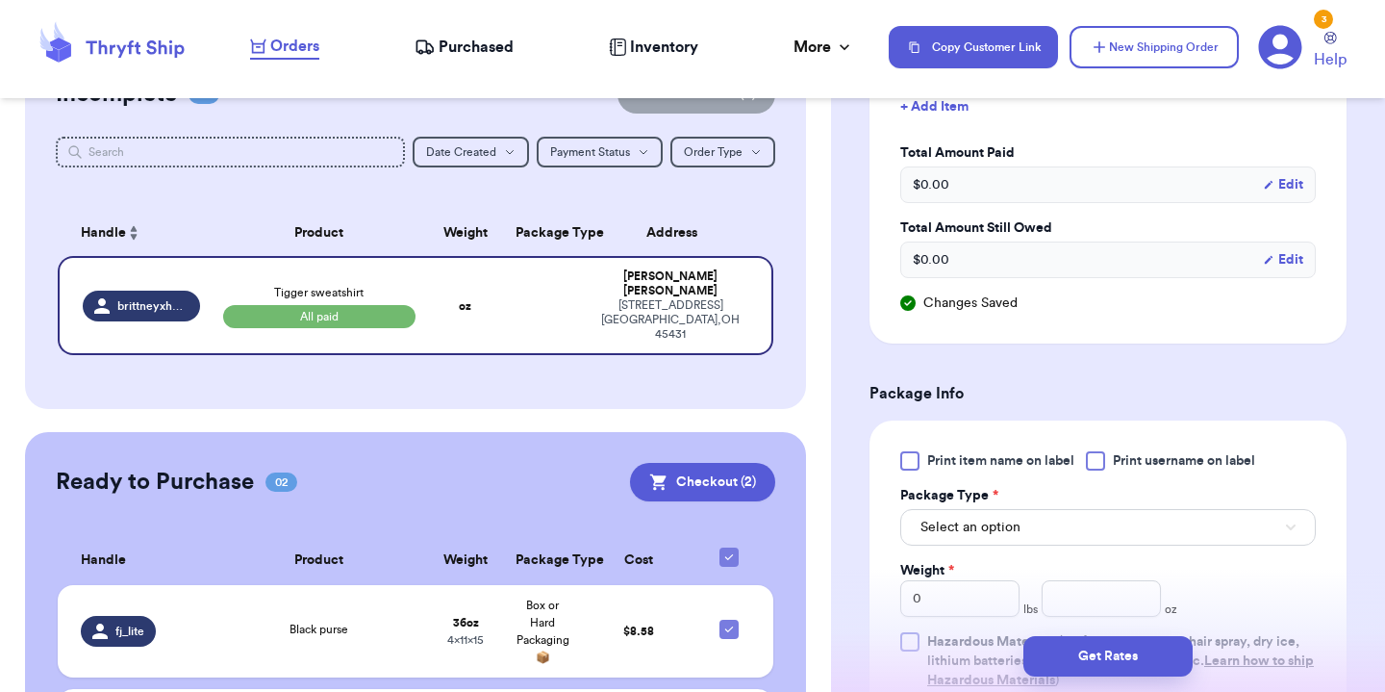
click at [1167, 512] on button "Select an option" at bounding box center [1108, 527] width 416 height 37
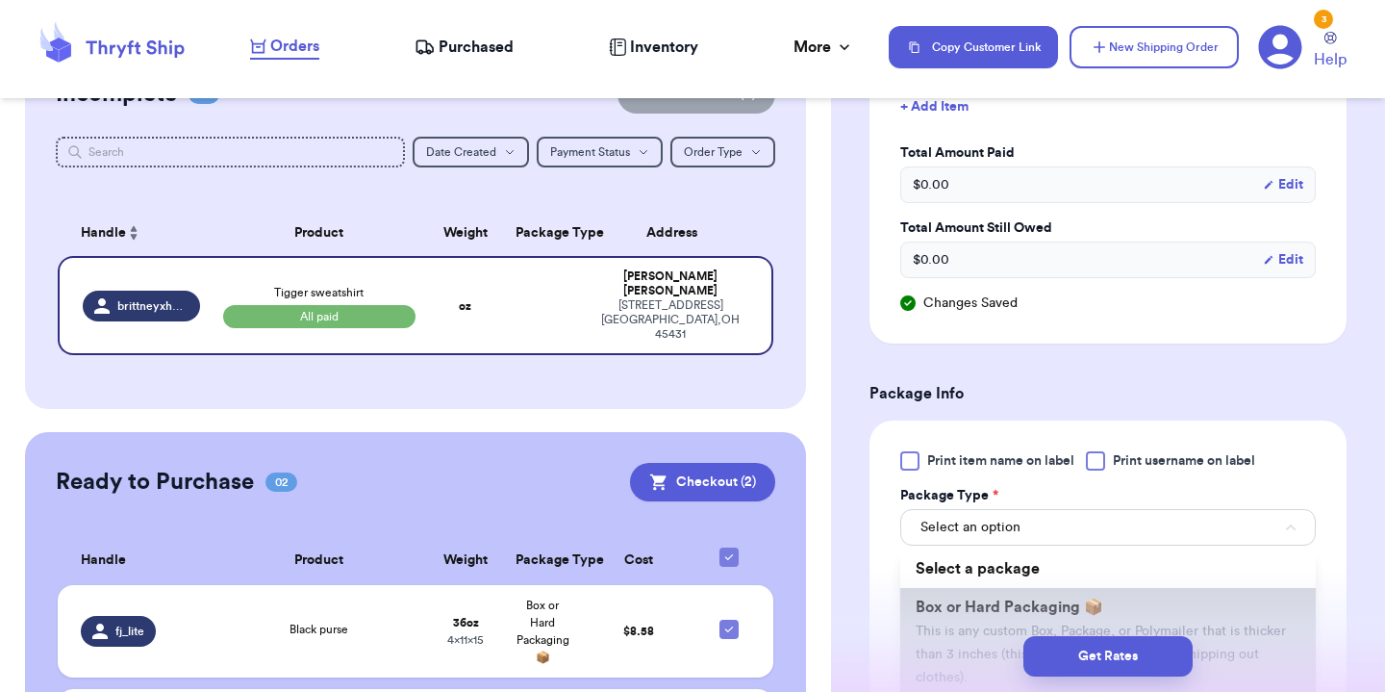
scroll to position [154, 0]
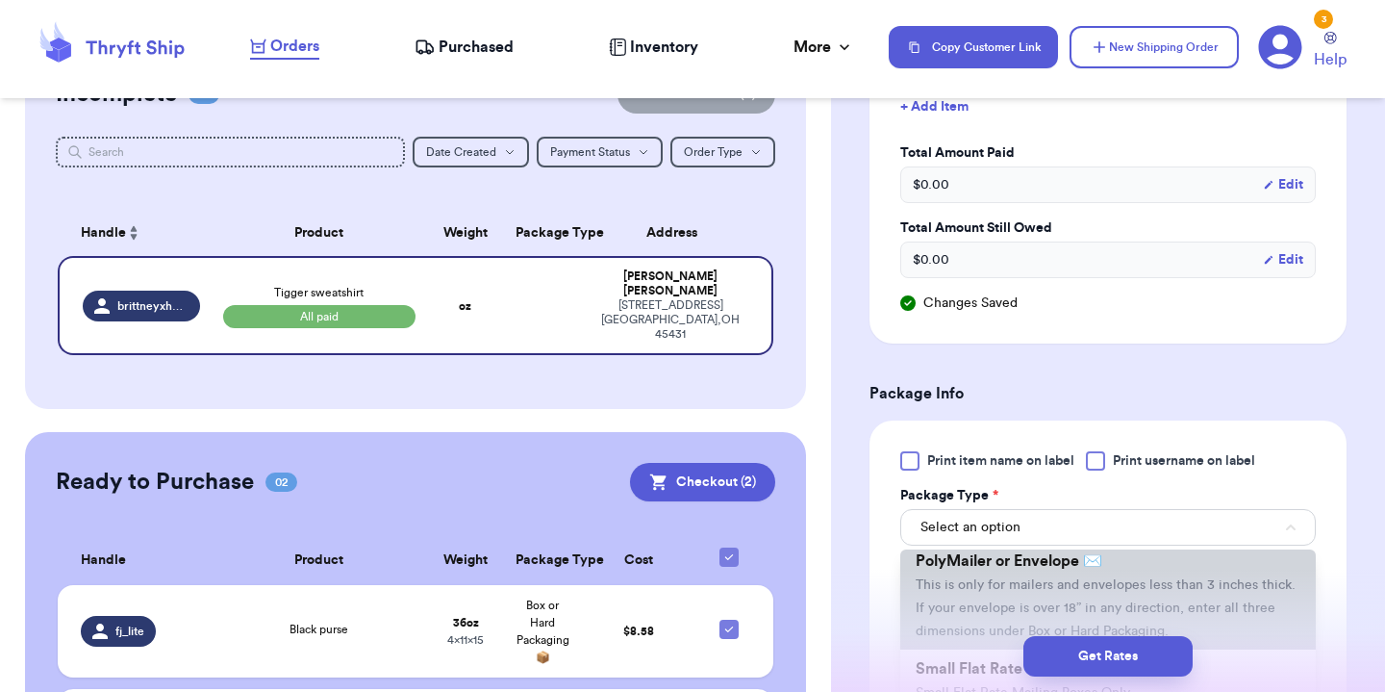
click at [991, 603] on li "PolyMailer or Envelope ✉️ This is only for mailers and envelopes less than 3 in…" at bounding box center [1108, 596] width 416 height 108
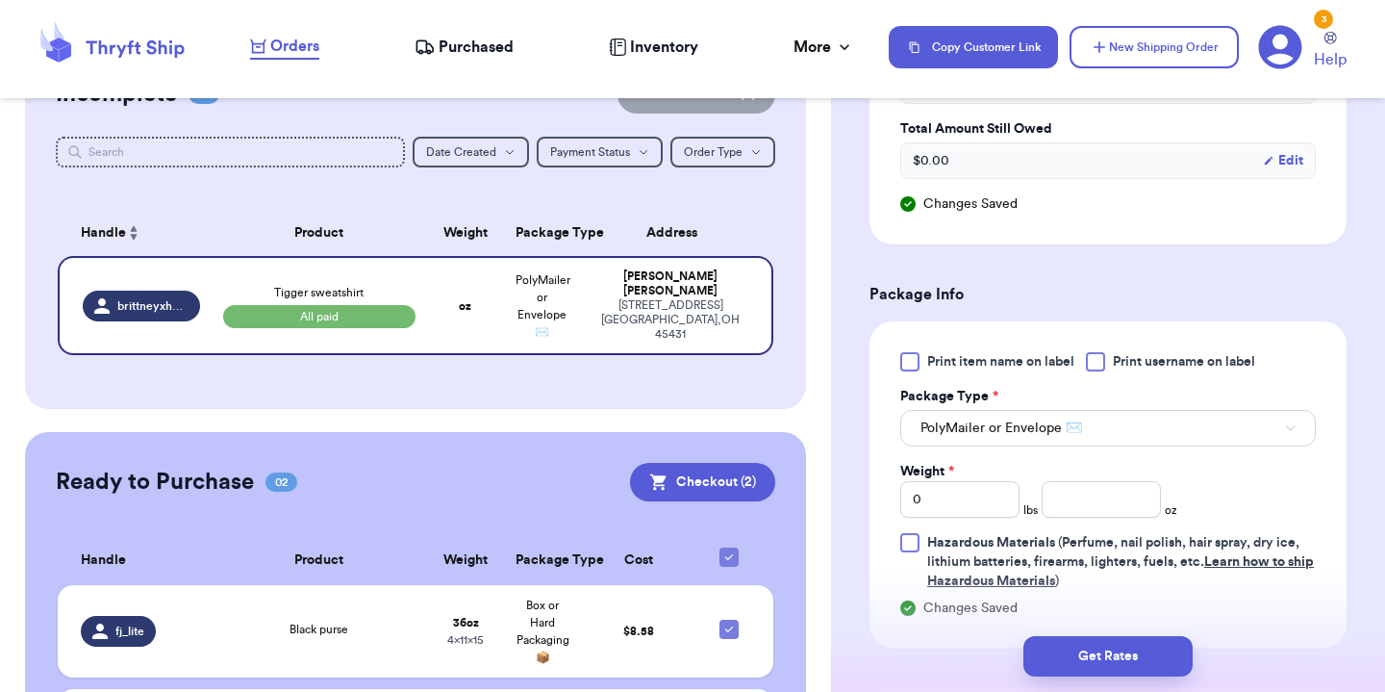
scroll to position [701, 0]
click at [1079, 480] on input "number" at bounding box center [1101, 498] width 119 height 37
type input "15"
type input "15.7"
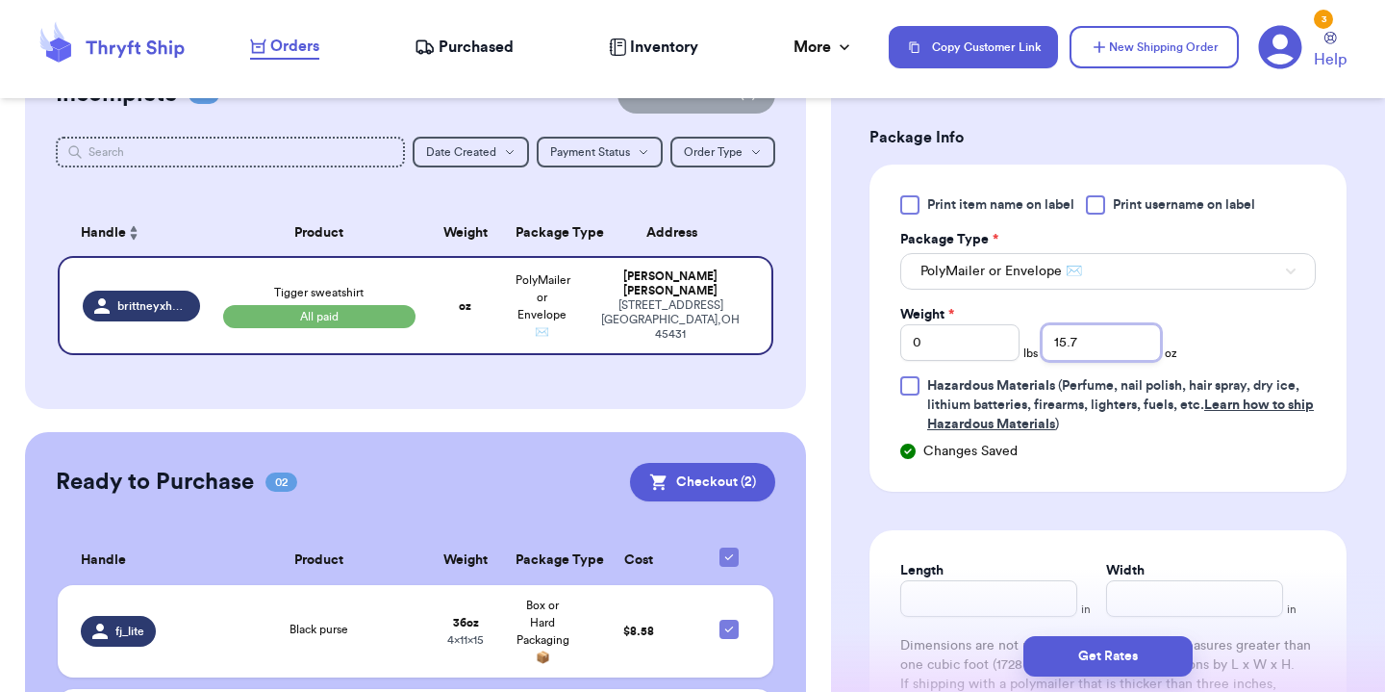
scroll to position [860, 0]
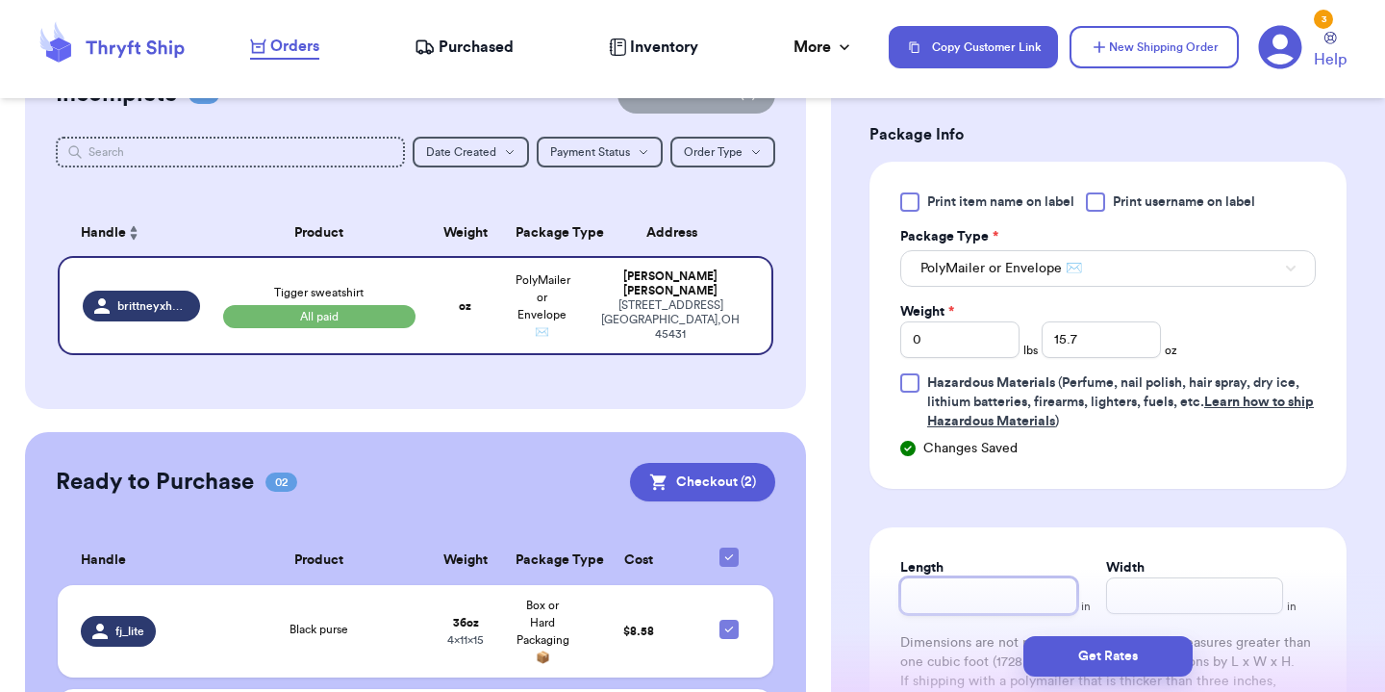
click at [1054, 577] on input "Length" at bounding box center [988, 595] width 177 height 37
type input "10"
click at [1184, 591] on input "Width *" at bounding box center [1194, 595] width 177 height 37
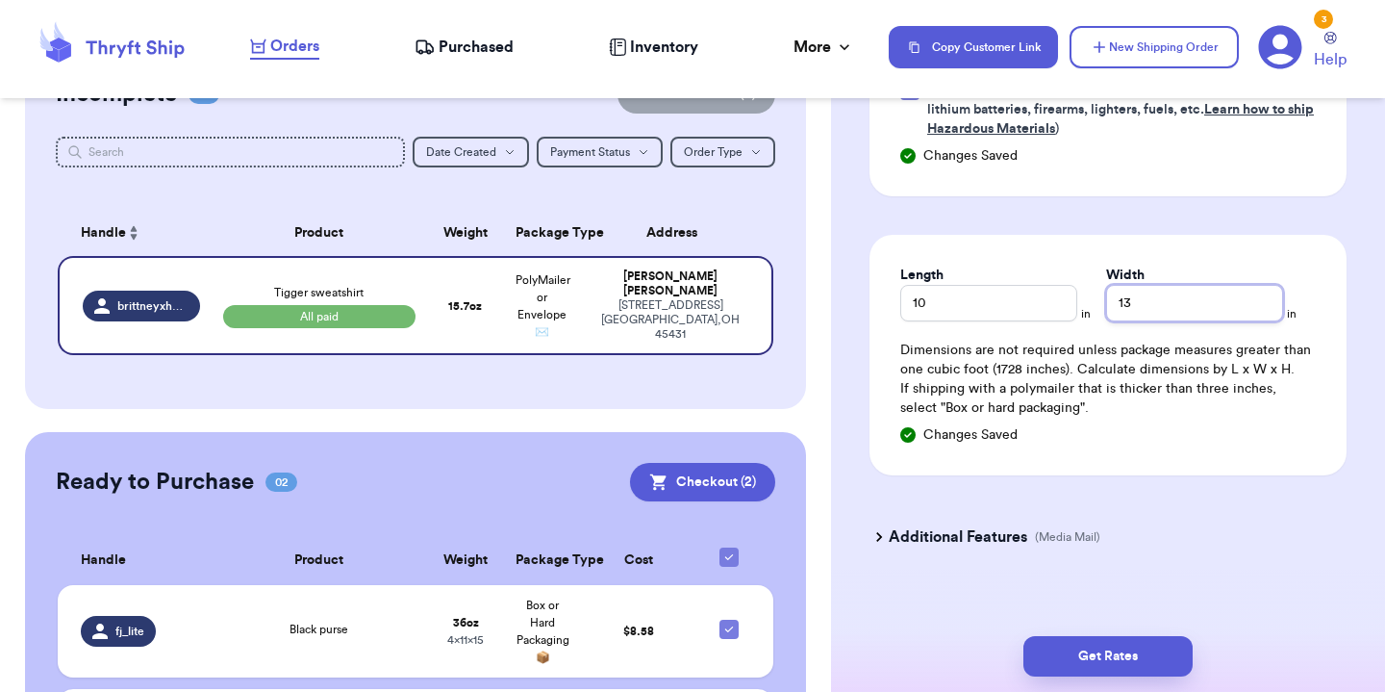
scroll to position [1152, 0]
type input "13"
click at [1126, 653] on button "Get Rates" at bounding box center [1108, 656] width 169 height 40
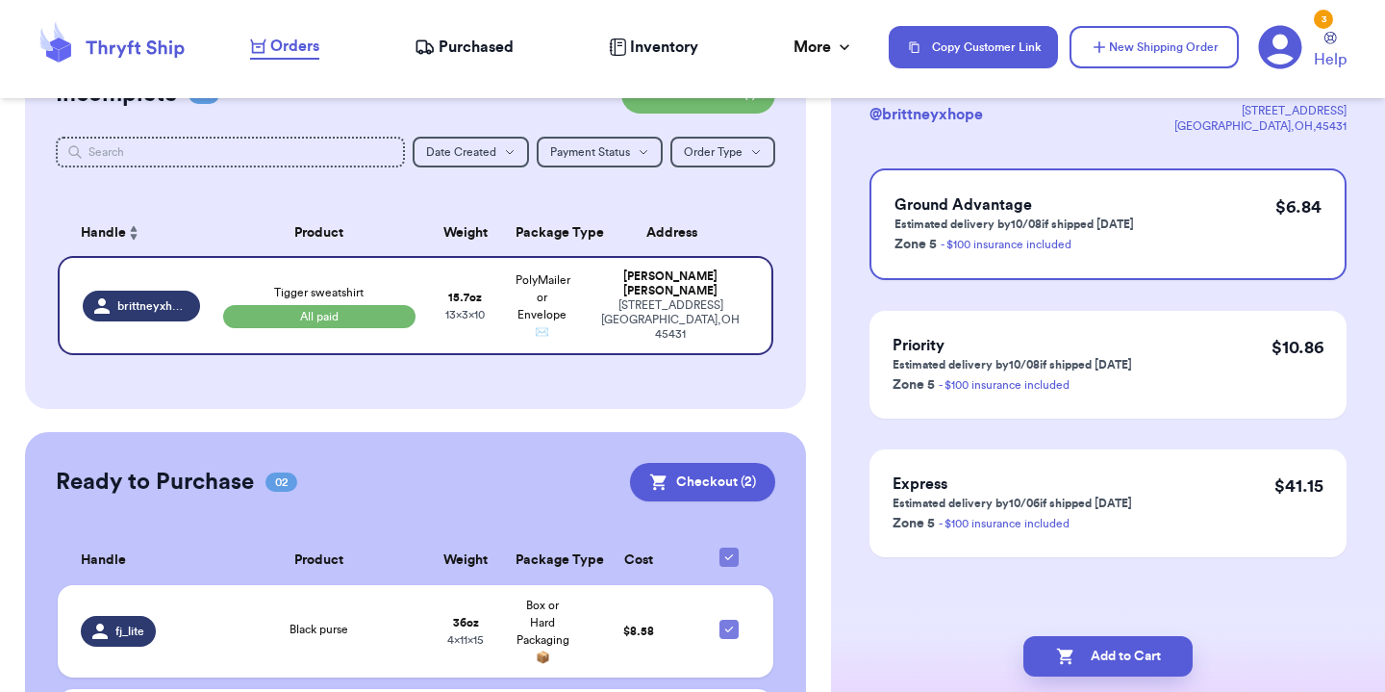
scroll to position [0, 0]
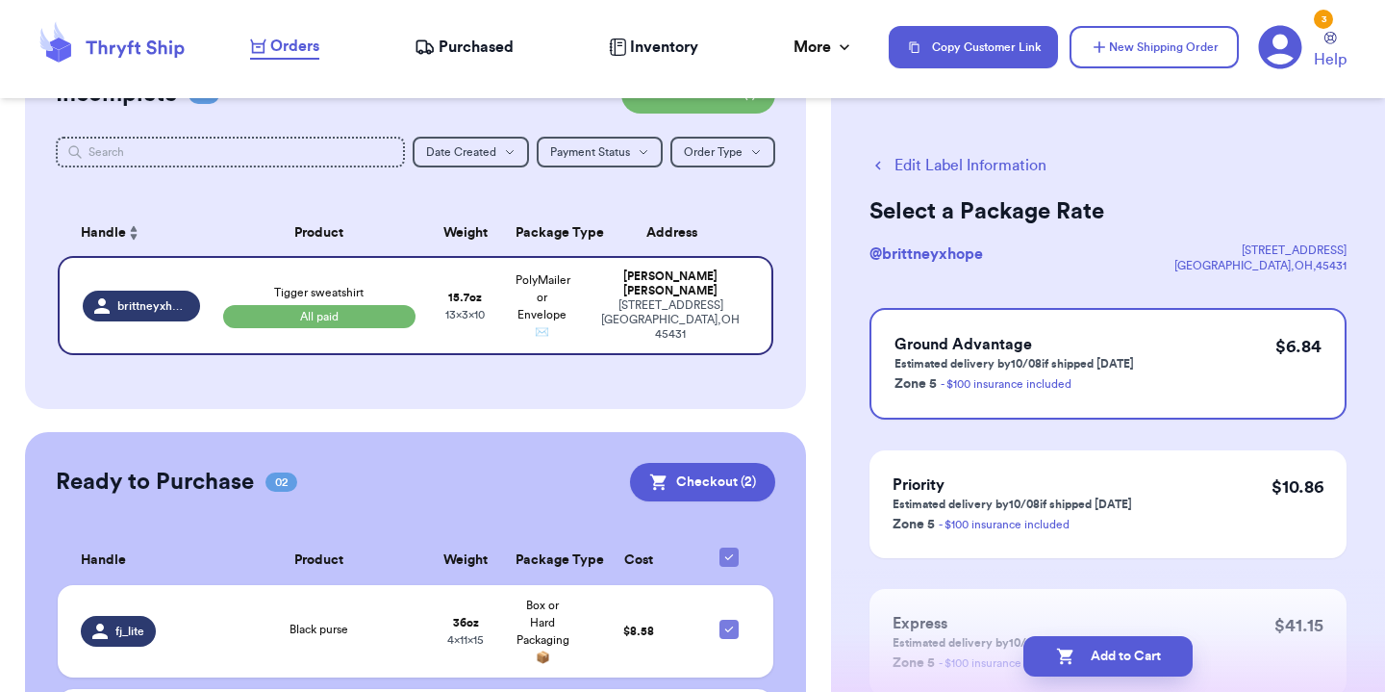
click at [114, 1] on header "Orders Purchased Inventory More Stats Completed Orders Payments Payouts Copy Cu…" at bounding box center [692, 49] width 1385 height 98
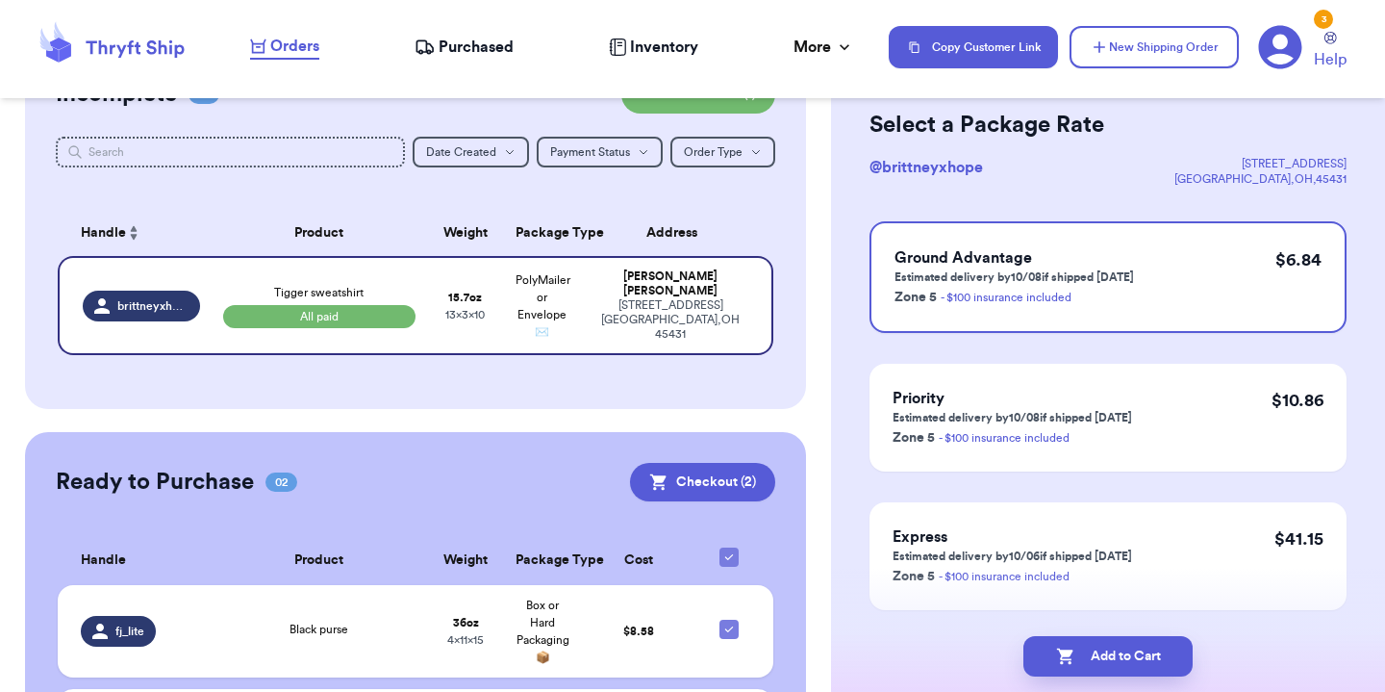
scroll to position [88, 0]
click at [1135, 658] on button "Add to Cart" at bounding box center [1108, 656] width 169 height 40
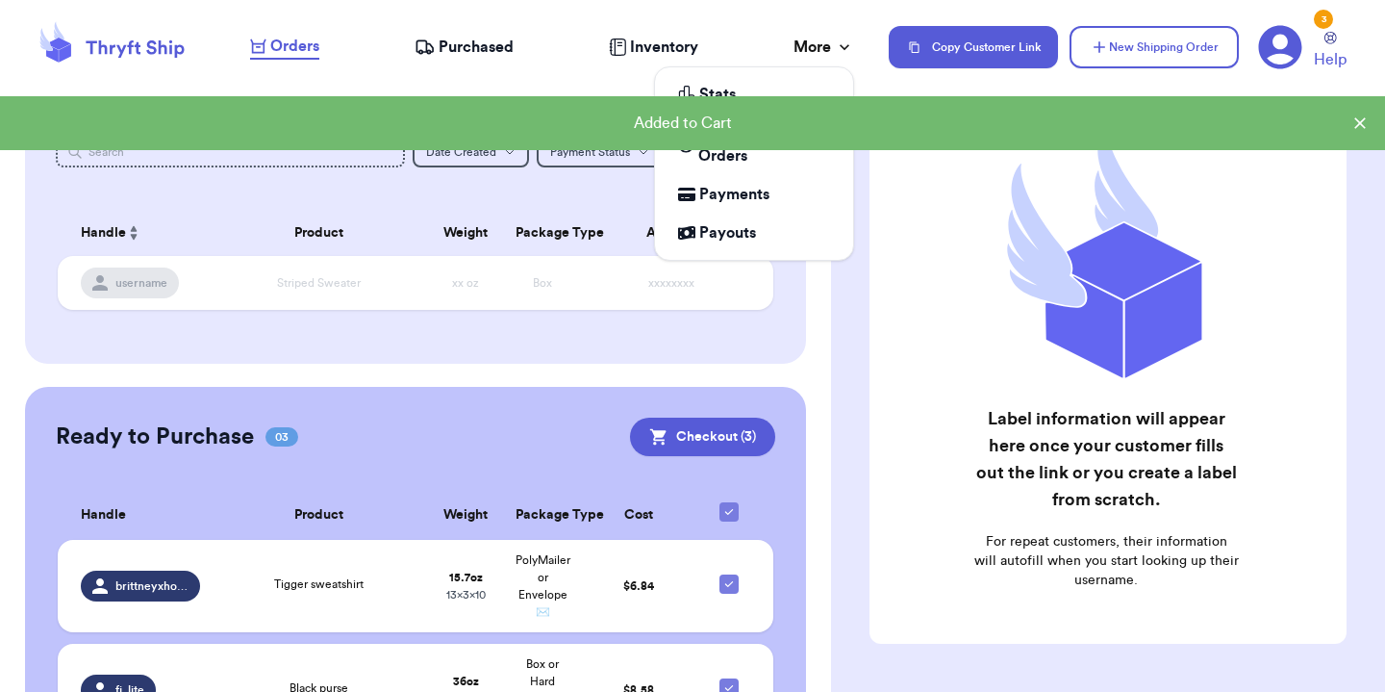
click at [818, 48] on div "More" at bounding box center [824, 47] width 61 height 23
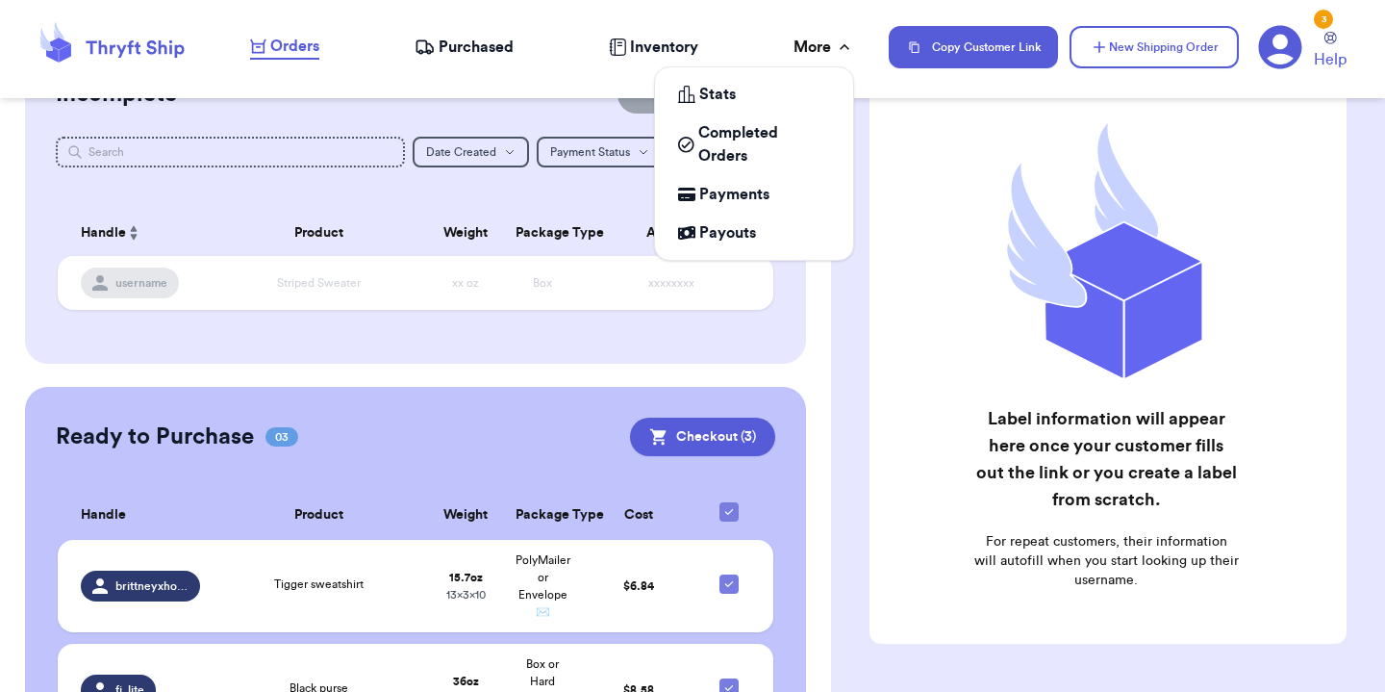
click at [821, 50] on div "More" at bounding box center [824, 47] width 61 height 23
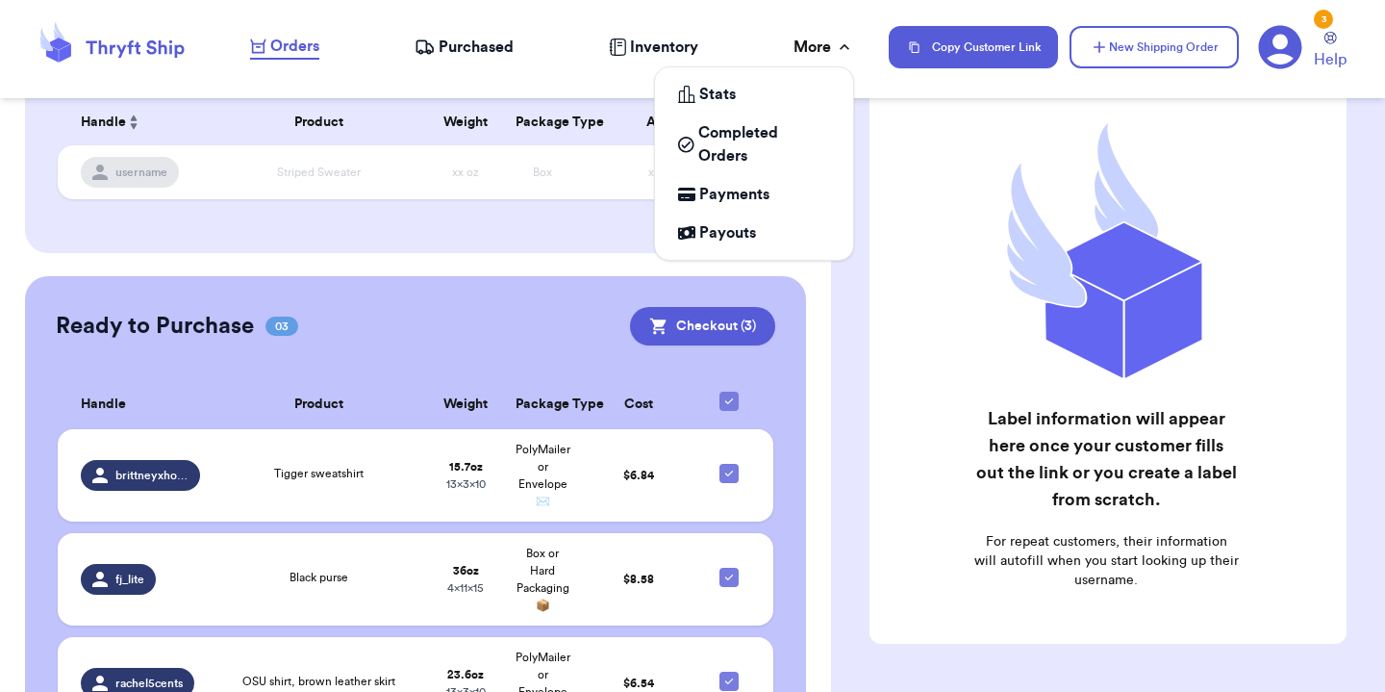
scroll to position [309, 0]
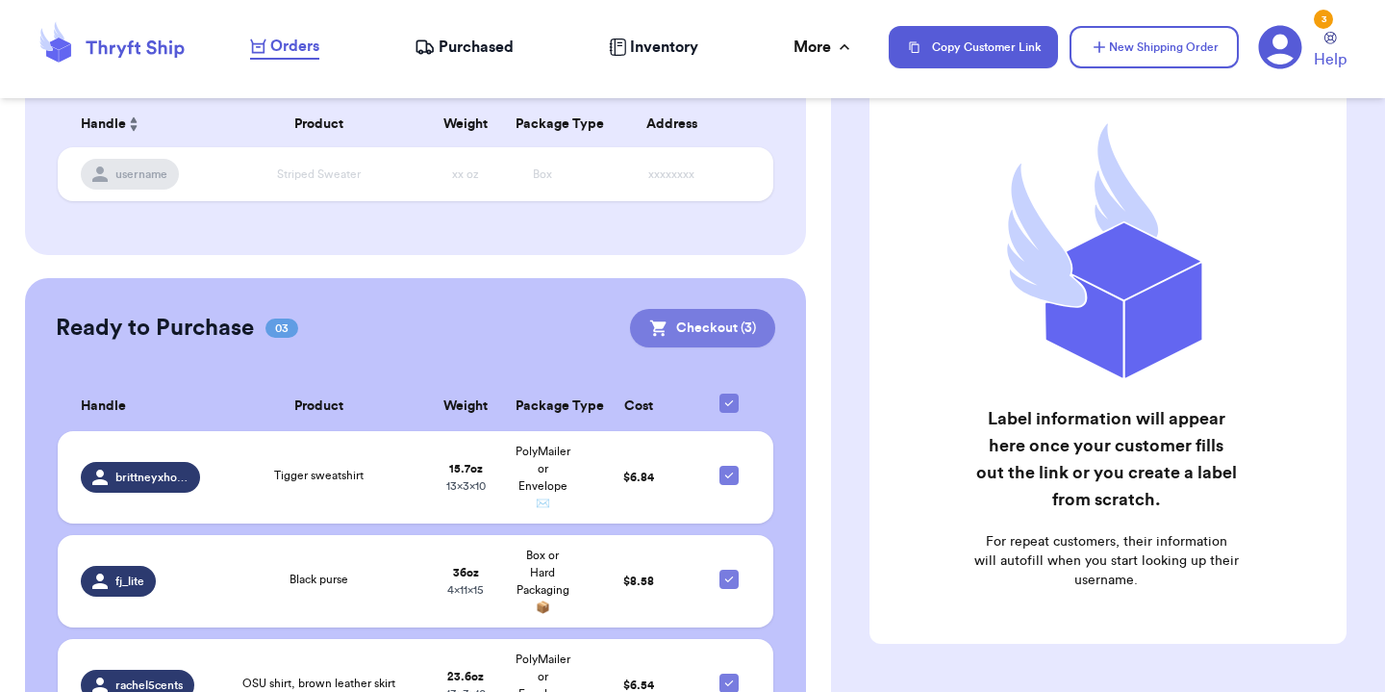
click at [710, 329] on button "Checkout ( 3 )" at bounding box center [702, 328] width 145 height 38
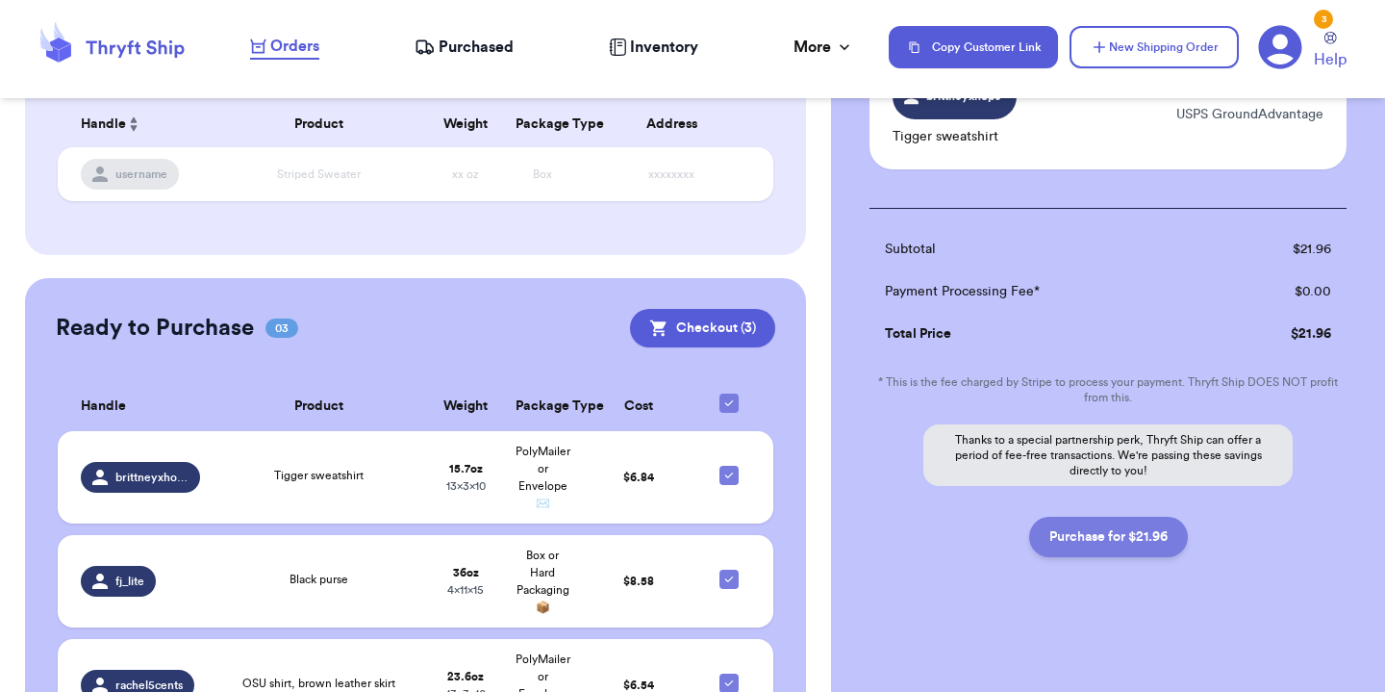
scroll to position [0, 0]
click at [1108, 538] on button "Purchase for $21.96" at bounding box center [1108, 537] width 159 height 40
checkbox input "false"
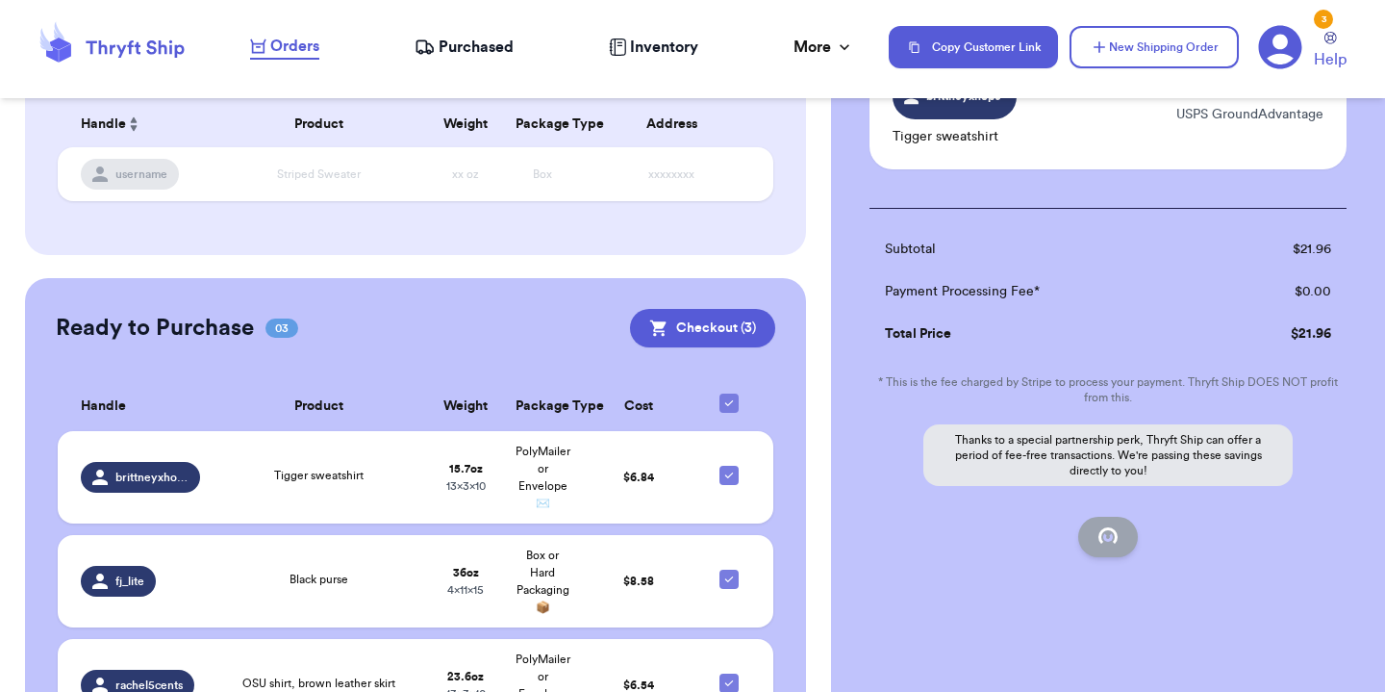
checkbox input "false"
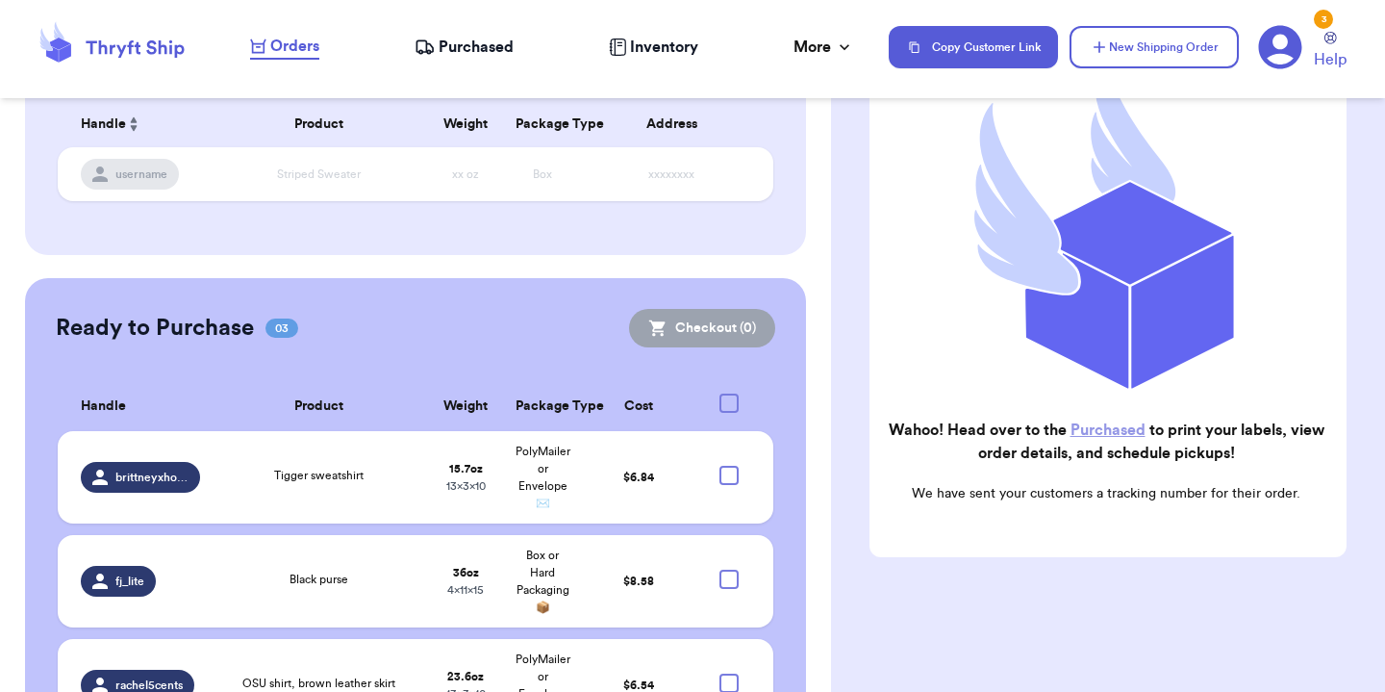
checkbox input "true"
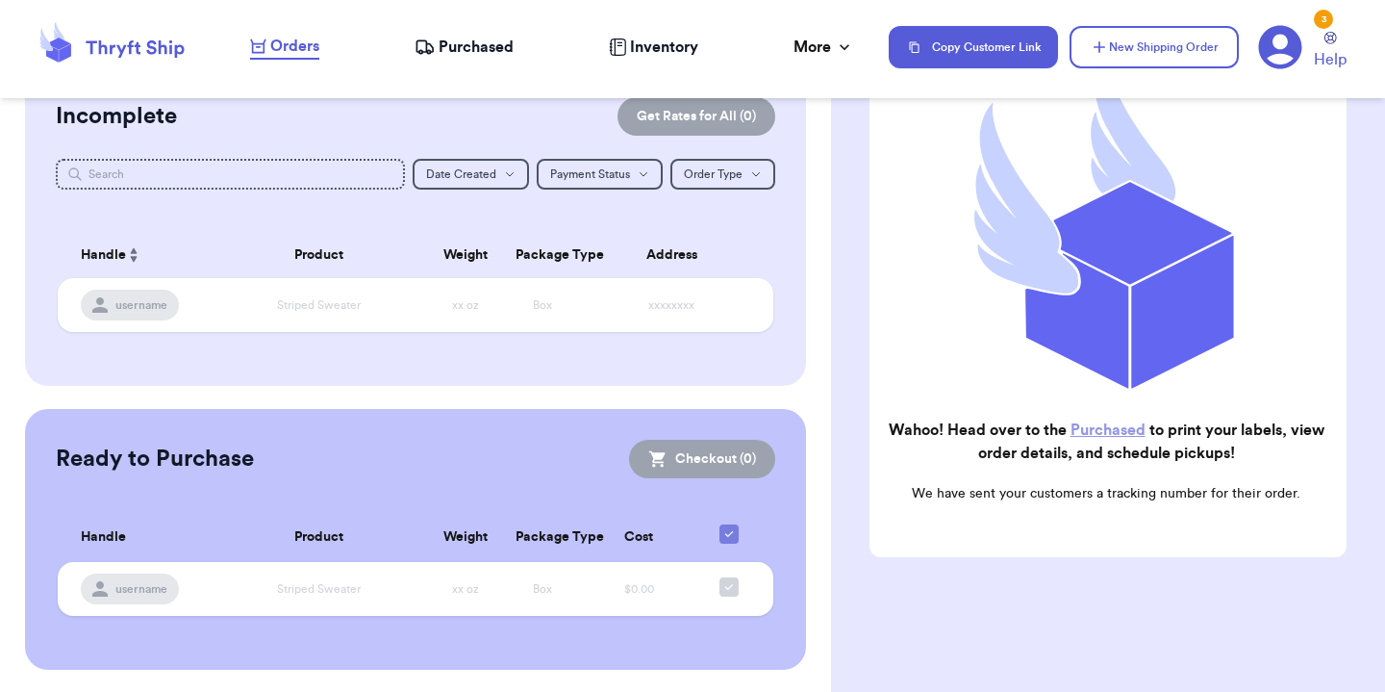
click at [1098, 422] on link "Purchased" at bounding box center [1108, 429] width 75 height 15
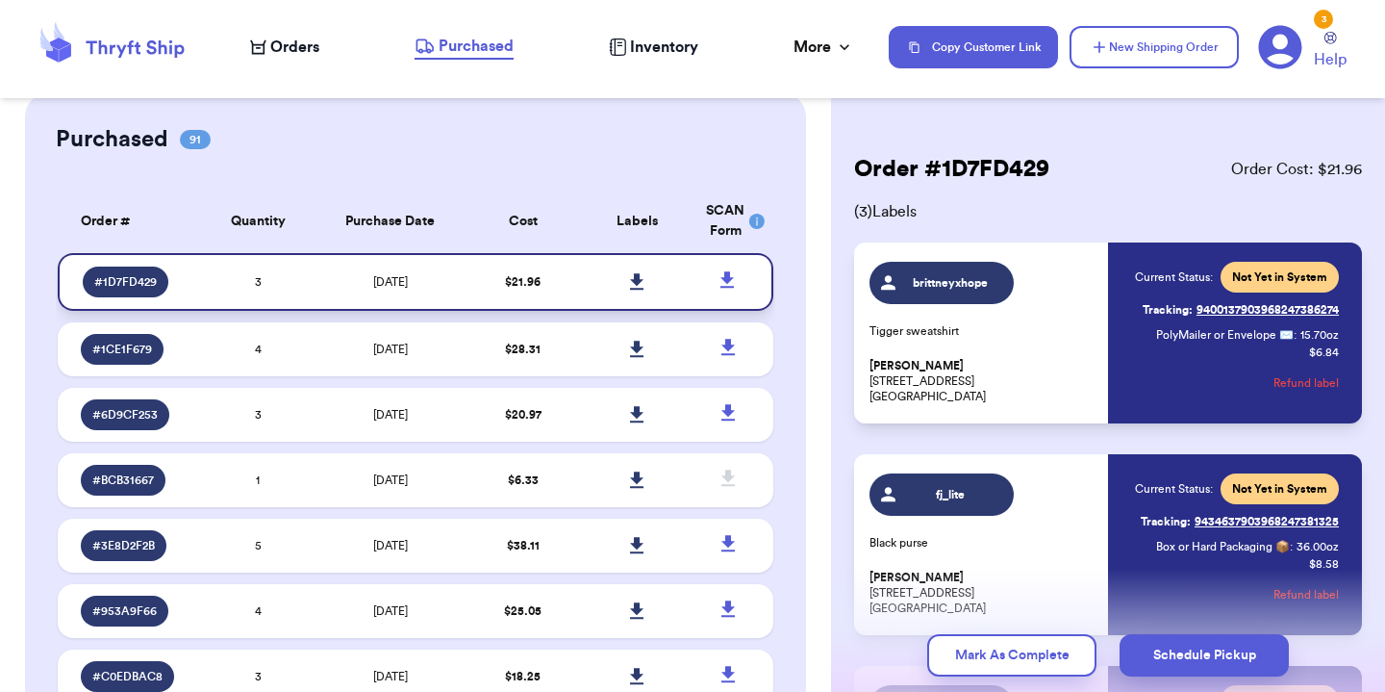
scroll to position [14, 0]
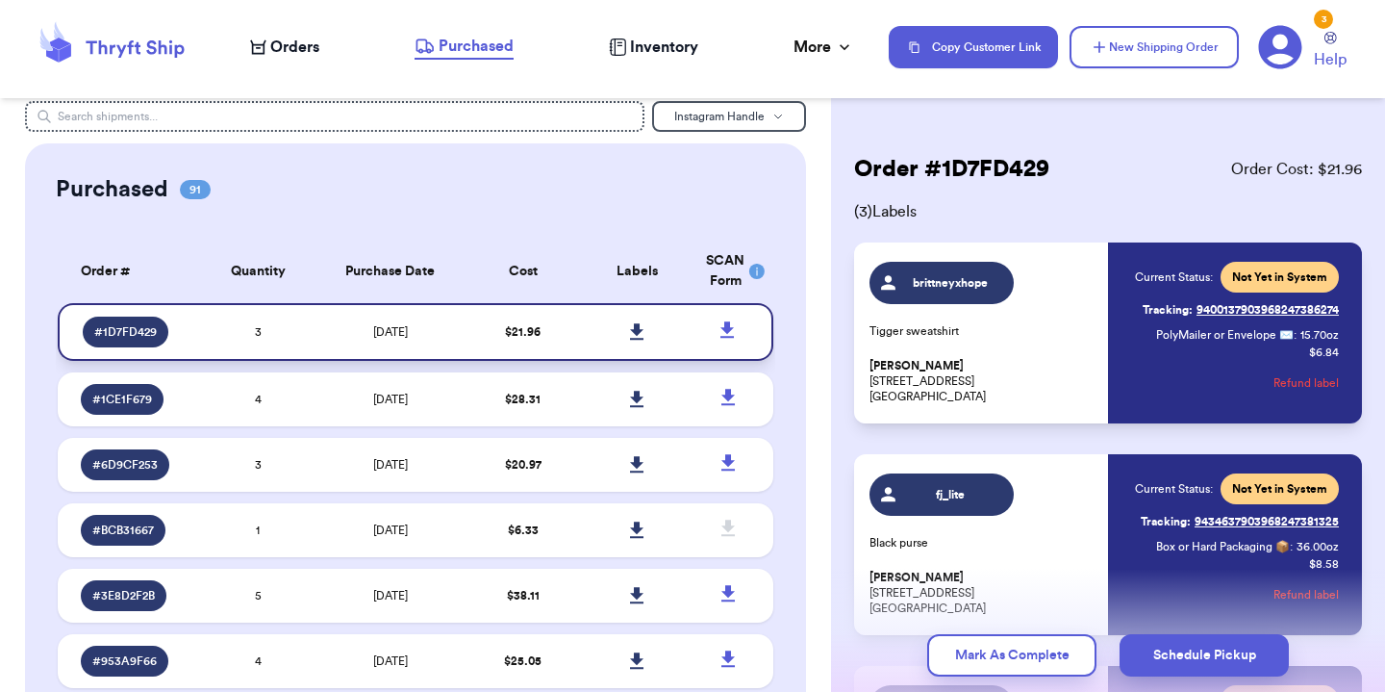
click at [634, 341] on icon at bounding box center [637, 331] width 14 height 17
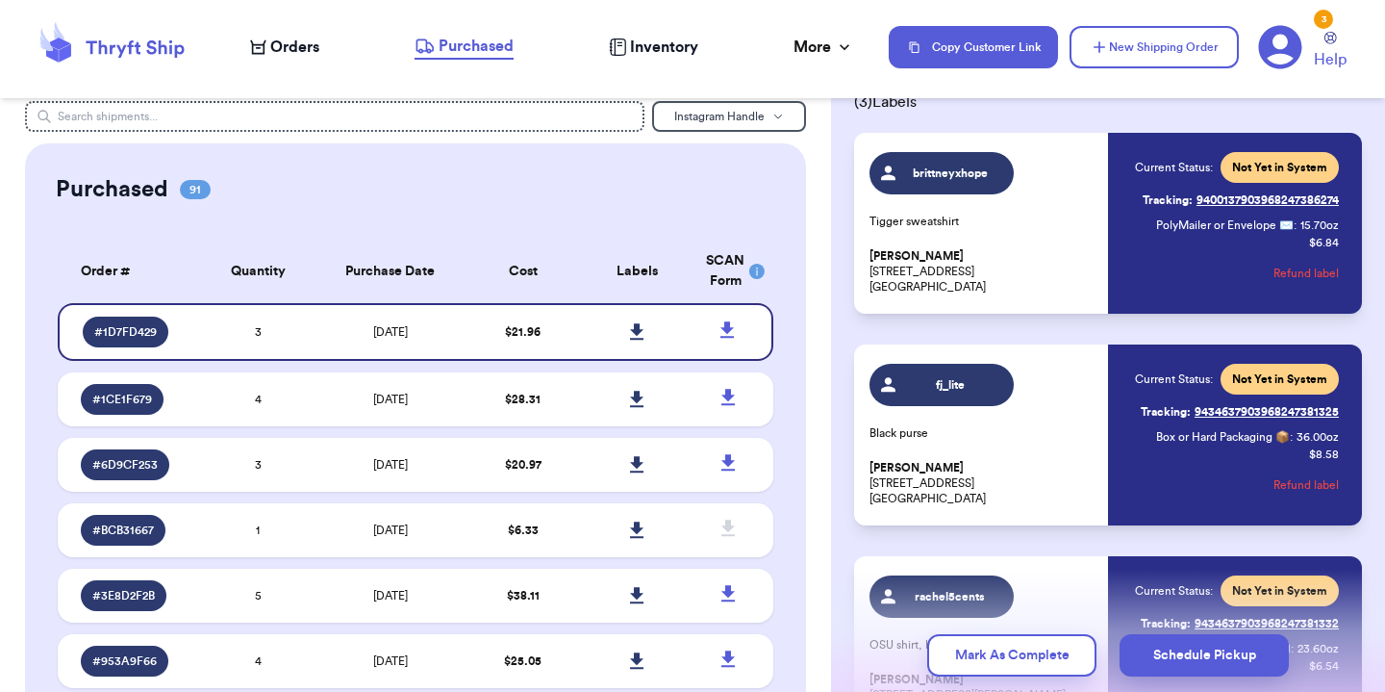
scroll to position [100, 0]
